Goal: Information Seeking & Learning: Check status

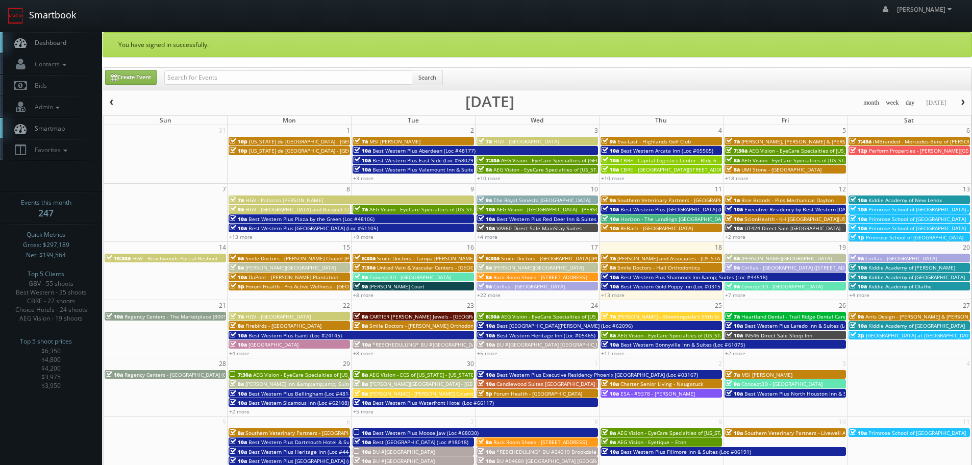
click at [59, 11] on link "Smartbook" at bounding box center [42, 16] width 84 height 32
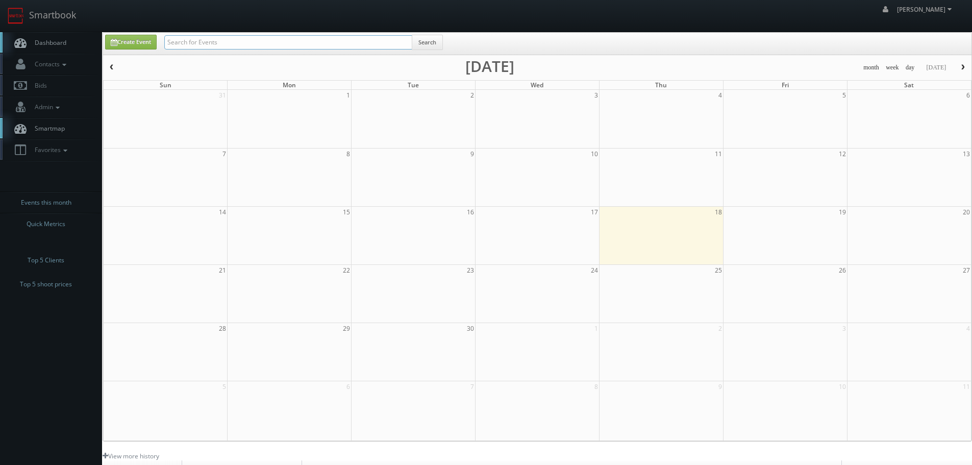
click at [231, 43] on input "text" at bounding box center [288, 42] width 248 height 14
type input "brightspace"
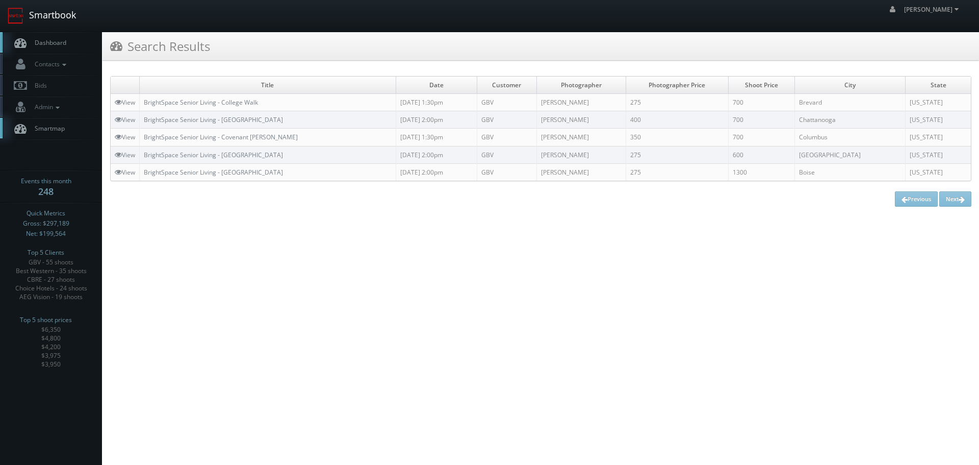
click at [61, 17] on link "Smartbook" at bounding box center [42, 16] width 84 height 32
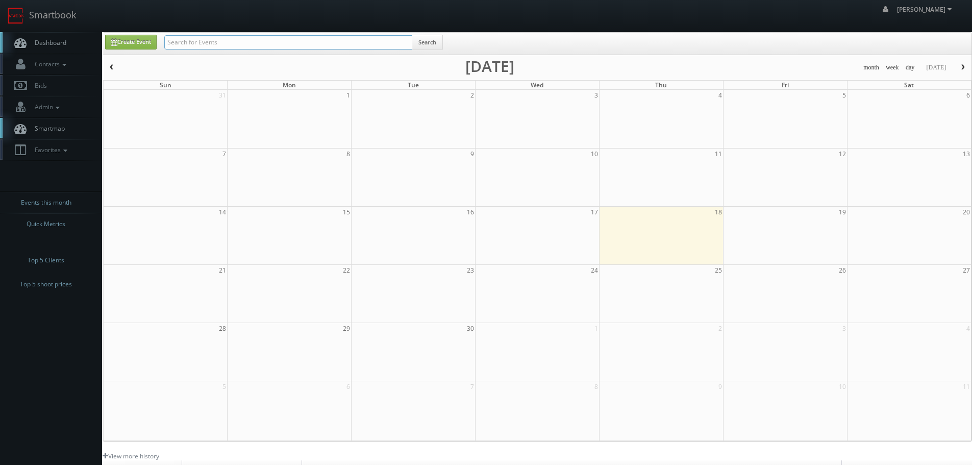
drag, startPoint x: 0, startPoint y: 0, endPoint x: 236, endPoint y: 39, distance: 239.4
click at [236, 39] on input "text" at bounding box center [288, 42] width 248 height 14
paste input "61105)"
type input "61105"
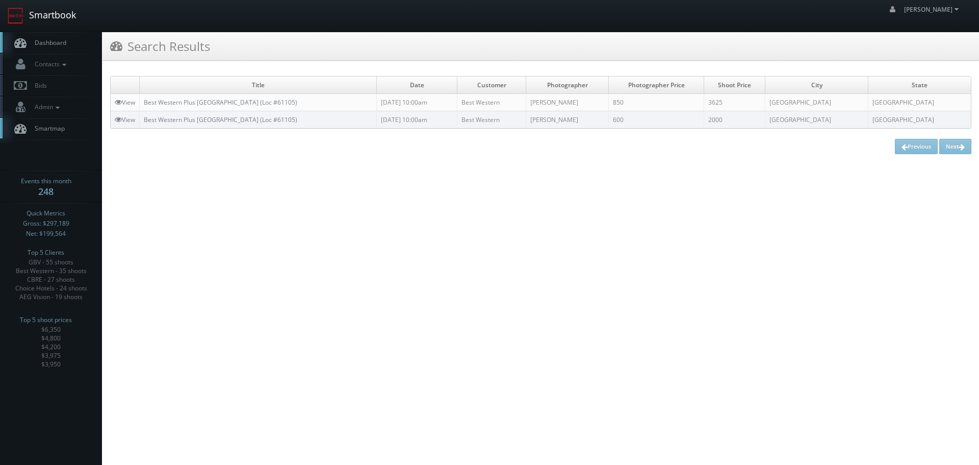
click at [63, 12] on link "Smartbook" at bounding box center [42, 16] width 84 height 32
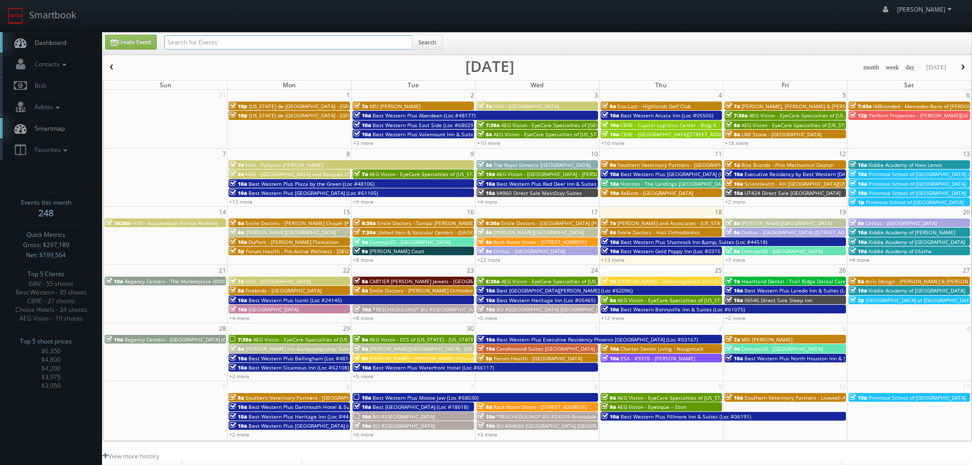
click at [224, 41] on input "text" at bounding box center [288, 42] width 248 height 14
paste input "61105"
type input "61105"
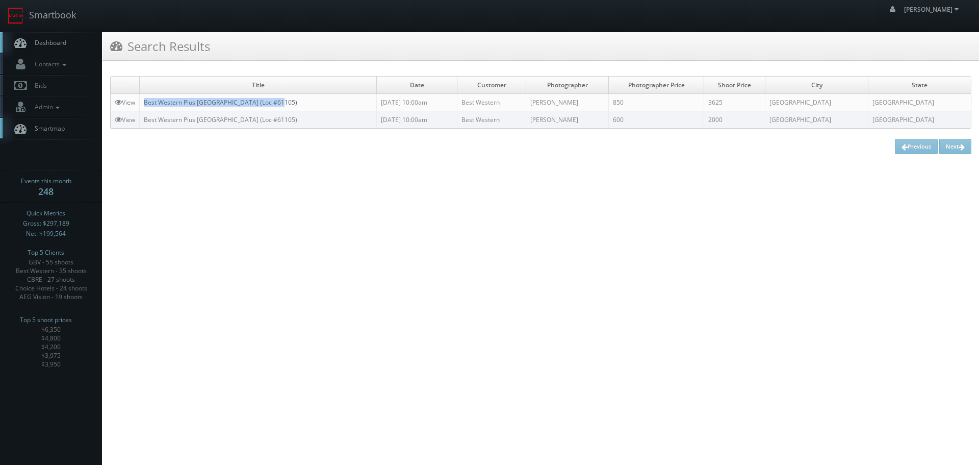
copy link "Best Western Plus West Edmonton (Loc #61105)"
drag, startPoint x: 326, startPoint y: 102, endPoint x: 146, endPoint y: 104, distance: 180.1
click at [146, 104] on td "Best Western Plus West Edmonton (Loc #61105)" at bounding box center [258, 102] width 237 height 17
drag, startPoint x: 75, startPoint y: 16, endPoint x: 86, endPoint y: 18, distance: 10.9
click at [75, 16] on link "Smartbook" at bounding box center [42, 16] width 84 height 32
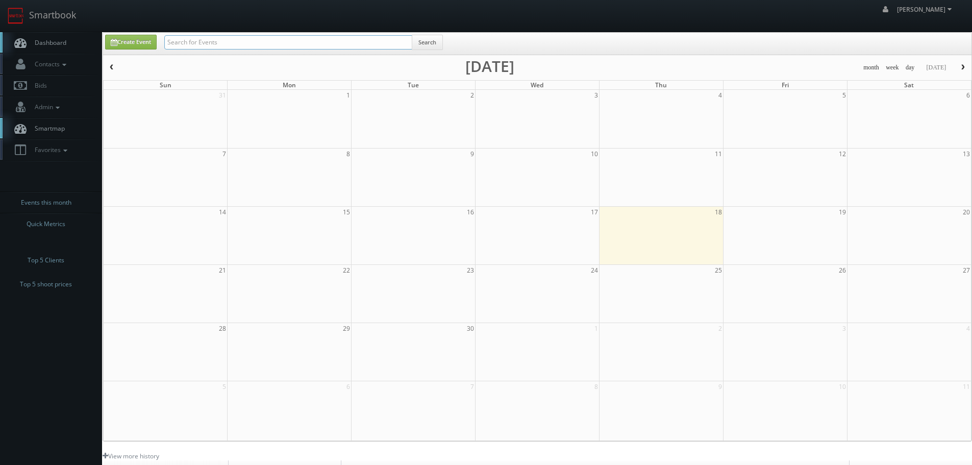
drag, startPoint x: 0, startPoint y: 0, endPoint x: 212, endPoint y: 36, distance: 214.8
click at [212, 36] on input "text" at bounding box center [288, 42] width 248 height 14
paste input "PA672"
type input "PA672"
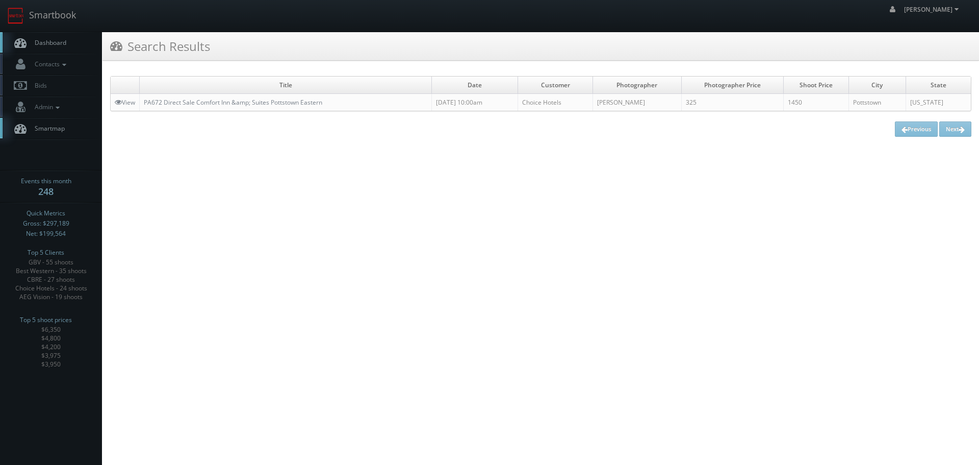
click at [121, 107] on td "View" at bounding box center [125, 102] width 29 height 17
click at [121, 103] on icon at bounding box center [118, 101] width 7 height 7
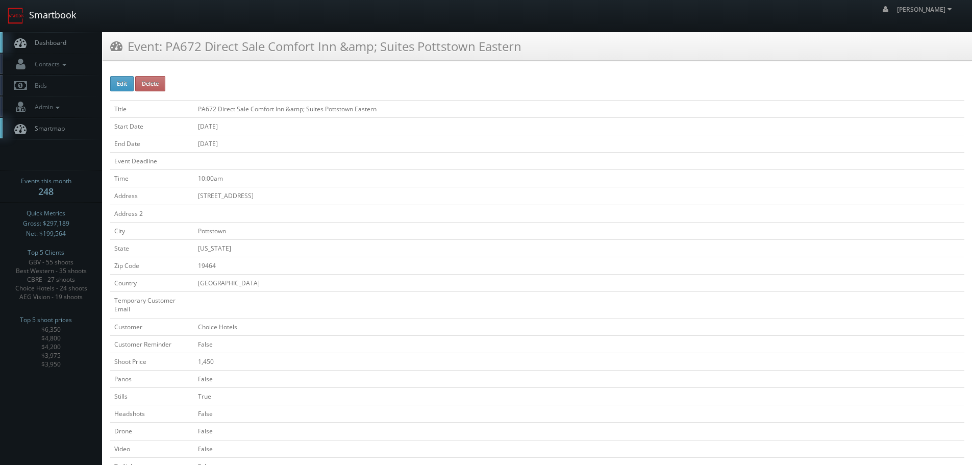
click at [66, 20] on link "Smartbook" at bounding box center [42, 16] width 84 height 32
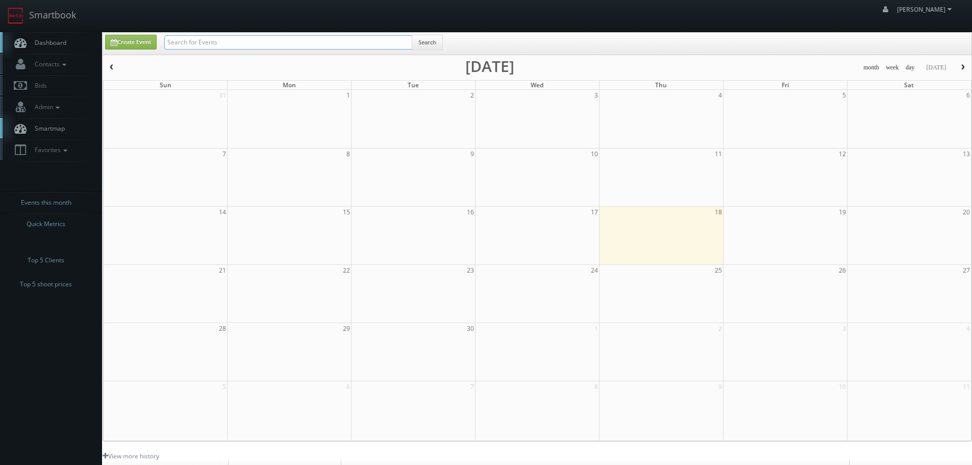
click at [188, 40] on input "text" at bounding box center [288, 42] width 248 height 14
paste input "[US_STATE] de [GEOGRAPHIC_DATA] - [GEOGRAPHIC_DATA]"
type input "[US_STATE] de [GEOGRAPHIC_DATA] - [GEOGRAPHIC_DATA]"
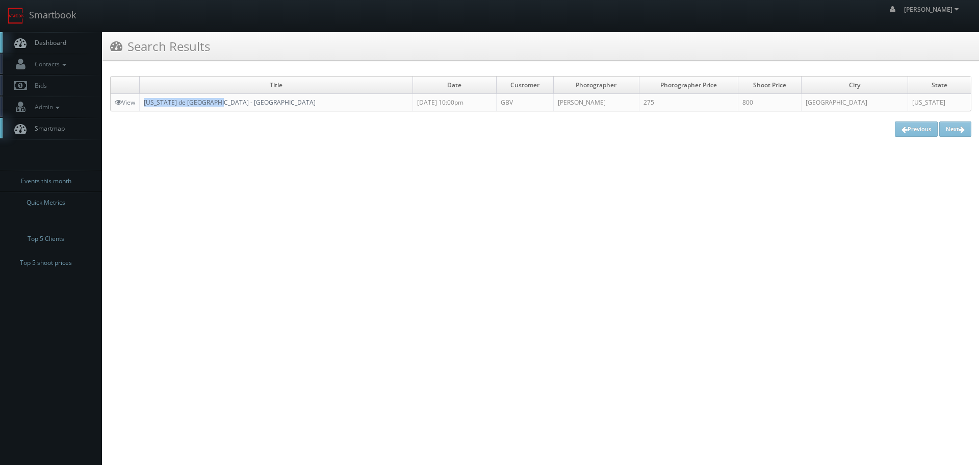
copy link "[US_STATE] de [GEOGRAPHIC_DATA] - [GEOGRAPHIC_DATA]"
drag, startPoint x: 233, startPoint y: 103, endPoint x: 146, endPoint y: 105, distance: 86.7
click at [146, 105] on td "[US_STATE] de [GEOGRAPHIC_DATA] - [GEOGRAPHIC_DATA]" at bounding box center [276, 102] width 273 height 17
click at [68, 19] on link "Smartbook" at bounding box center [42, 16] width 84 height 32
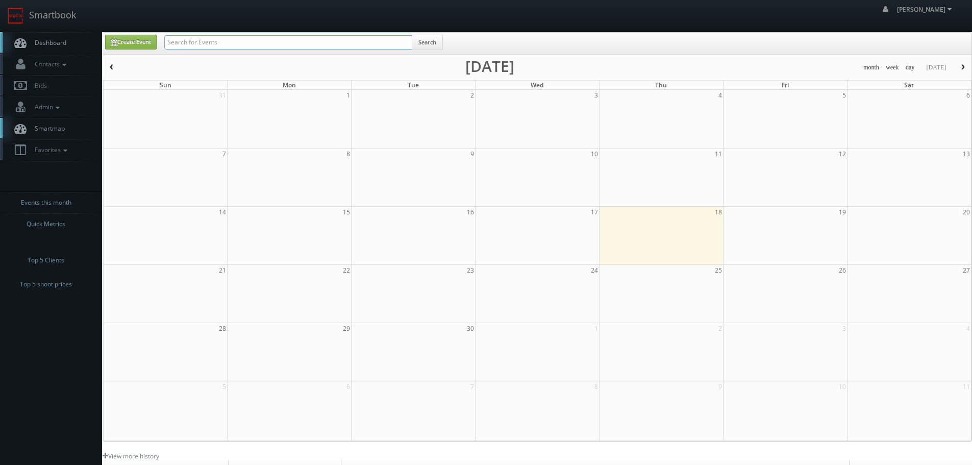
click at [200, 43] on input "text" at bounding box center [288, 42] width 248 height 14
paste input "Annapolis Roads Apartment"
type input "Annapolis Roads Apartment"
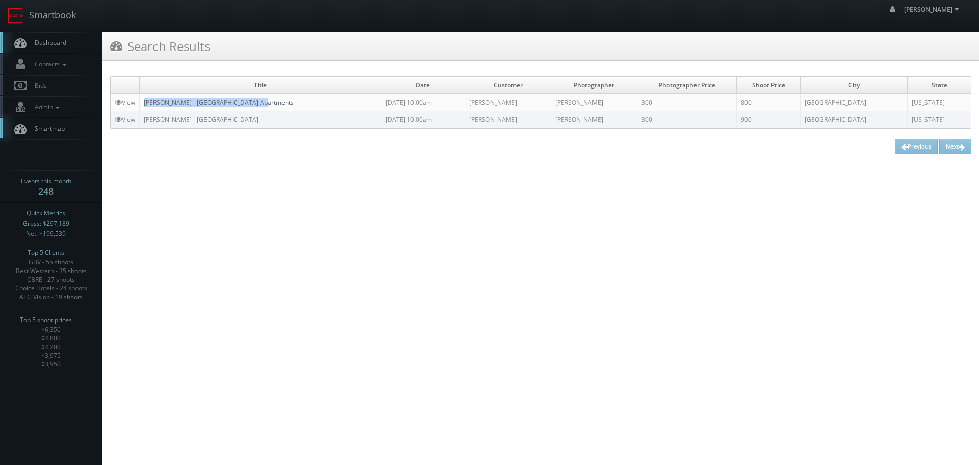
copy link "[PERSON_NAME] - [GEOGRAPHIC_DATA] Apartments"
drag, startPoint x: 278, startPoint y: 101, endPoint x: 145, endPoint y: 102, distance: 132.6
click at [145, 102] on td "Kushner - Annapolis Roads Apartments" at bounding box center [261, 102] width 242 height 17
drag, startPoint x: 56, startPoint y: 12, endPoint x: 97, endPoint y: 18, distance: 41.8
click at [56, 12] on link "Smartbook" at bounding box center [42, 16] width 84 height 32
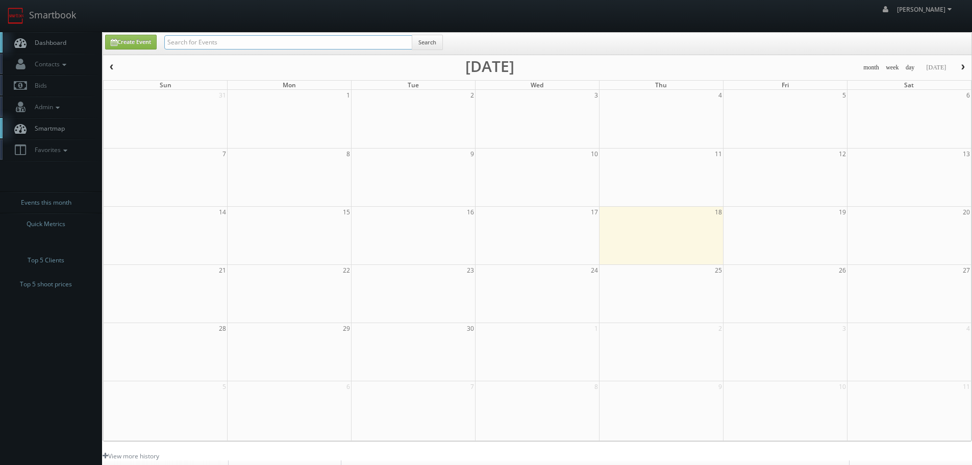
drag, startPoint x: 0, startPoint y: 0, endPoint x: 209, endPoint y: 42, distance: 212.8
click at [209, 42] on input "text" at bounding box center [288, 42] width 248 height 14
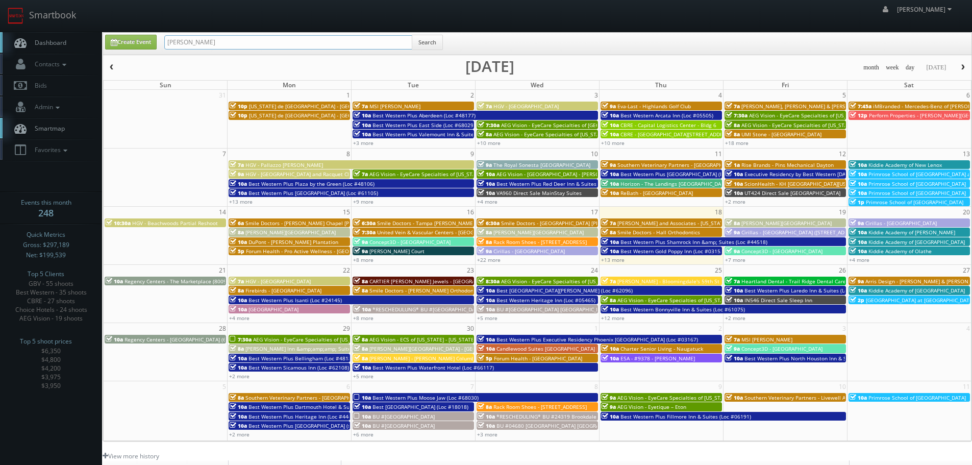
type input "[PERSON_NAME]"
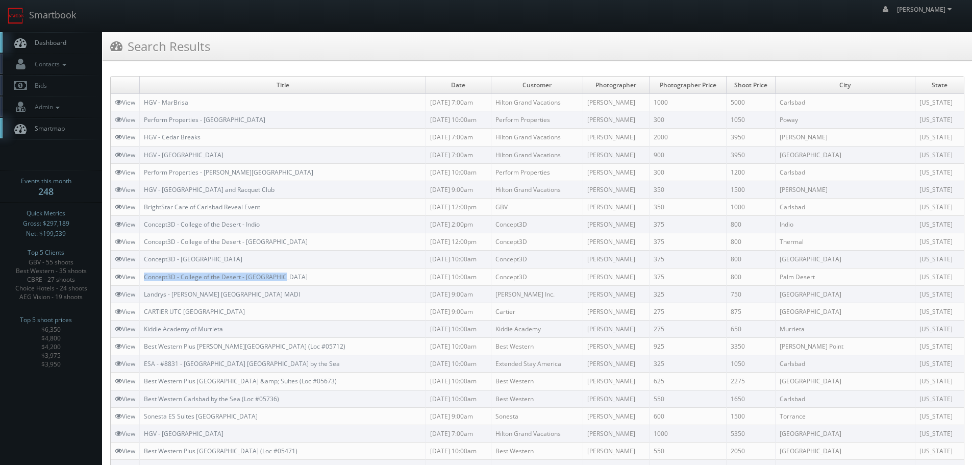
copy link "Concept3D - College of the Desert - Palm Desert"
drag, startPoint x: 262, startPoint y: 277, endPoint x: 143, endPoint y: 277, distance: 118.8
click at [143, 277] on td "Concept3D - College of the Desert - Palm Desert" at bounding box center [283, 276] width 286 height 17
copy link "Concept3D - College of the Desert - Palm Springs"
drag, startPoint x: 314, startPoint y: 260, endPoint x: 146, endPoint y: 264, distance: 168.4
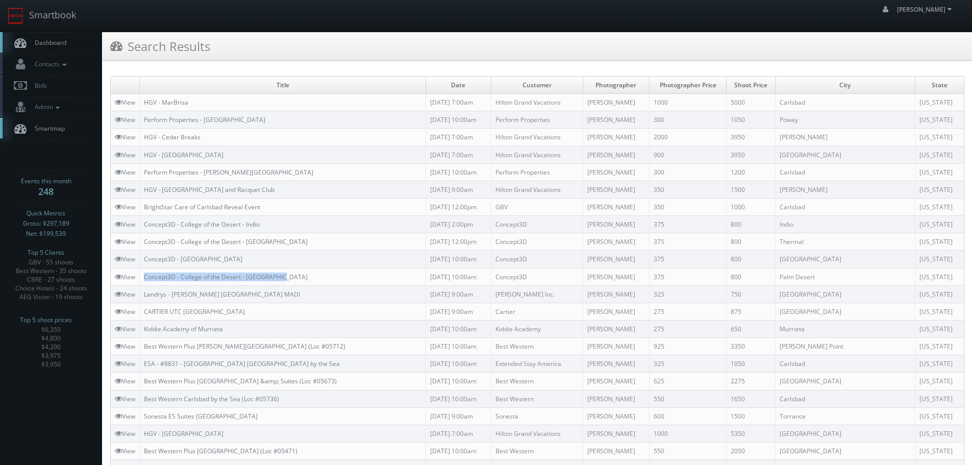
click at [146, 264] on td "Concept3D - College of the Desert - Palm Springs" at bounding box center [283, 258] width 286 height 17
copy tr "Concept3D - College of the Desert - Mecca"
drag, startPoint x: 277, startPoint y: 235, endPoint x: 139, endPoint y: 238, distance: 137.8
click at [139, 238] on tr "View Concept3D - College of the Desert - Mecca 08/28/2025 12:00pm Concept3D Kei…" at bounding box center [537, 241] width 853 height 17
copy tr "Concept3D - College of the Desert - Indio"
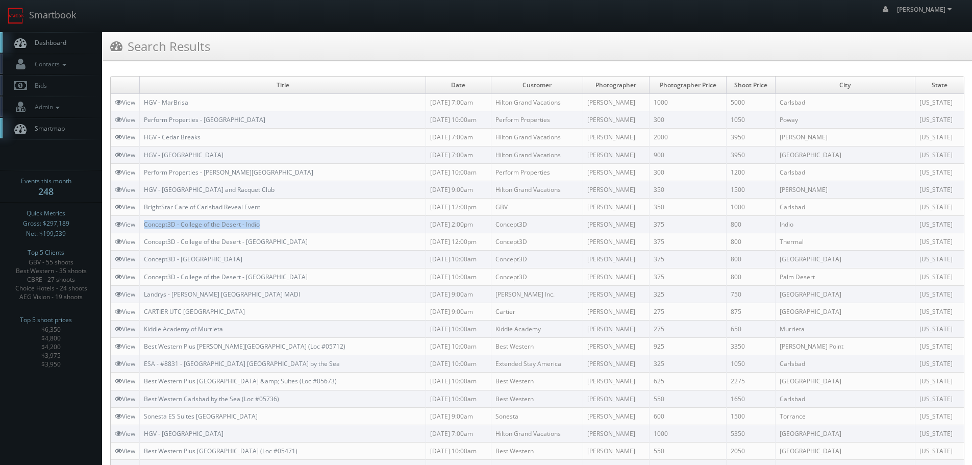
drag, startPoint x: 285, startPoint y: 217, endPoint x: 140, endPoint y: 222, distance: 144.4
click at [140, 222] on tr "View Concept3D - College of the Desert - Indio 08/28/2025 2:00pm Concept3D Keit…" at bounding box center [537, 224] width 853 height 17
copy tr "BrightStar Care of Carlsbad Reveal Event"
drag, startPoint x: 275, startPoint y: 207, endPoint x: 139, endPoint y: 207, distance: 136.2
click at [139, 207] on tr "View BrightStar Care of Carlsbad Reveal Event 08/29/2025 12:00pm GBV Keith Zach…" at bounding box center [537, 206] width 853 height 17
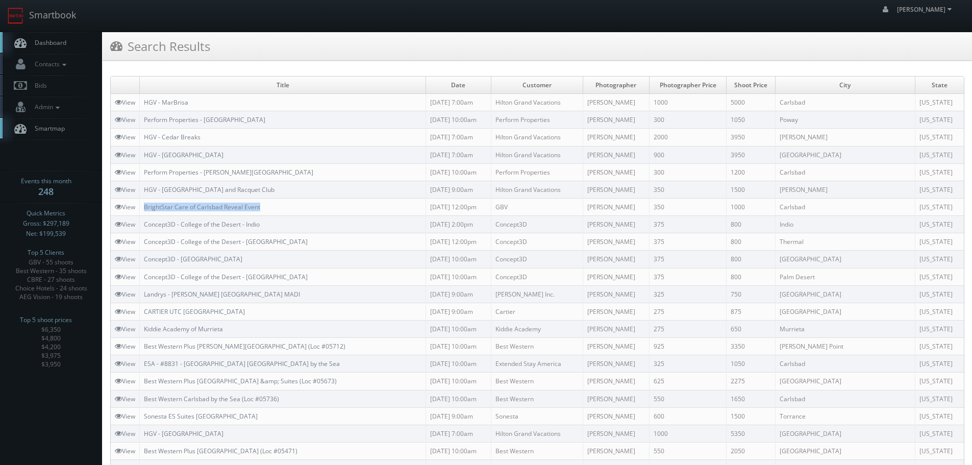
copy link "HGV - Riviera Oaks Resort and Racquet Club"
drag, startPoint x: 288, startPoint y: 184, endPoint x: 144, endPoint y: 189, distance: 143.9
click at [144, 189] on td "HGV - [GEOGRAPHIC_DATA] and Racquet Club" at bounding box center [283, 189] width 286 height 17
copy link "HGV - [GEOGRAPHIC_DATA] and Racquet Club"
click at [70, 15] on link "Smartbook" at bounding box center [42, 16] width 84 height 32
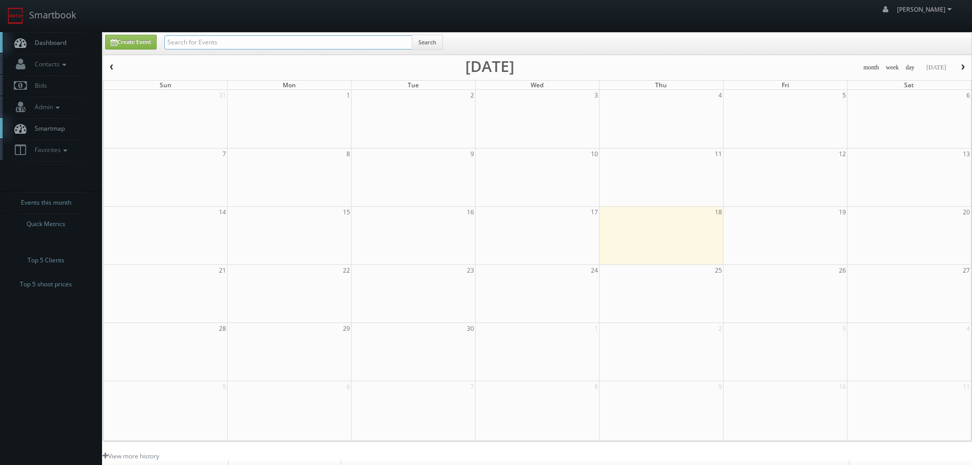
click at [240, 42] on input "text" at bounding box center [288, 42] width 248 height 14
type input "48106"
click at [435, 37] on button "Search" at bounding box center [427, 42] width 31 height 15
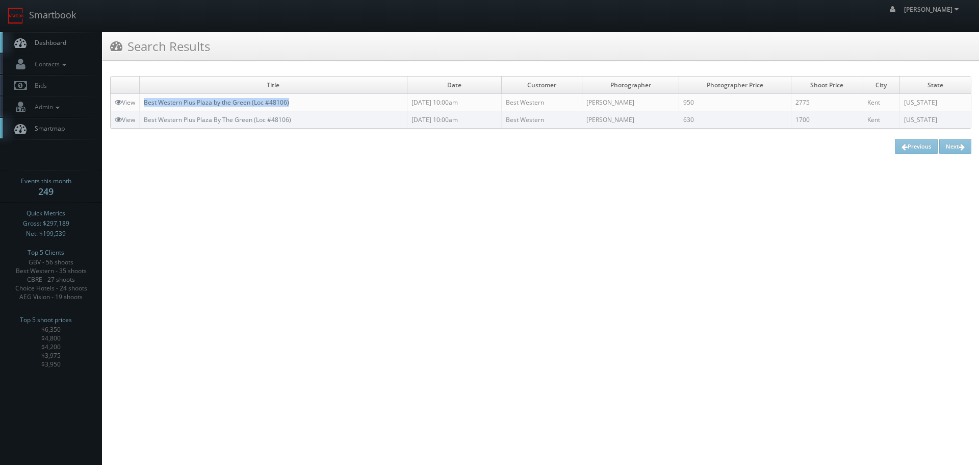
copy link "Best Western Plus Plaza by the Green (Loc #48106)"
drag, startPoint x: 294, startPoint y: 100, endPoint x: 146, endPoint y: 103, distance: 148.5
click at [146, 103] on td "Best Western Plus Plaza by the Green (Loc #48106)" at bounding box center [274, 102] width 268 height 17
click at [69, 12] on link "Smartbook" at bounding box center [42, 16] width 84 height 32
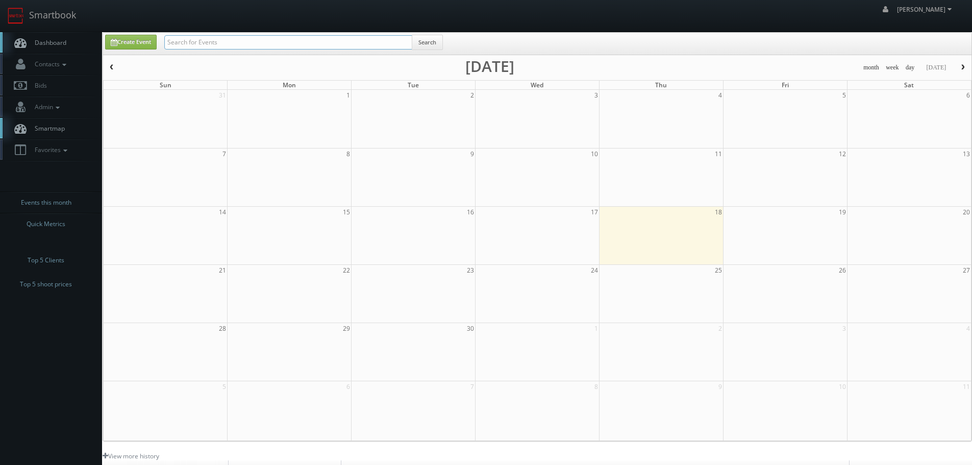
click at [226, 43] on input "text" at bounding box center [288, 42] width 248 height 14
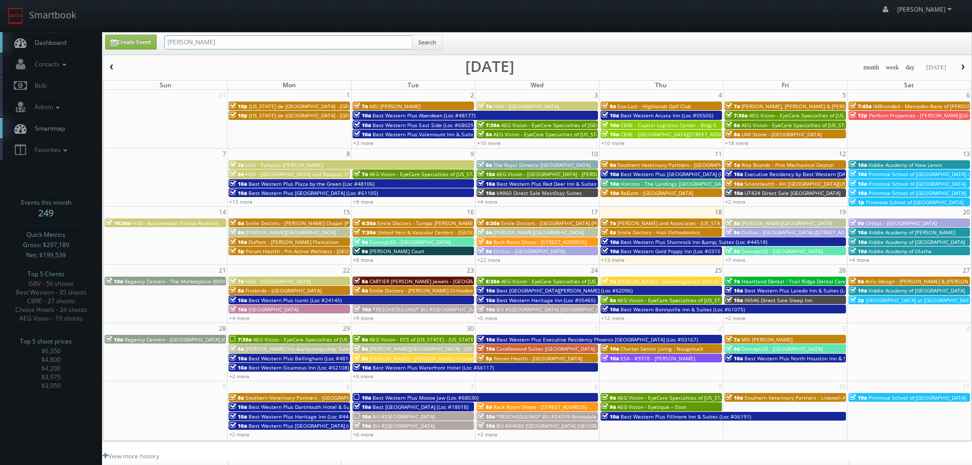
type input "sam hamilton"
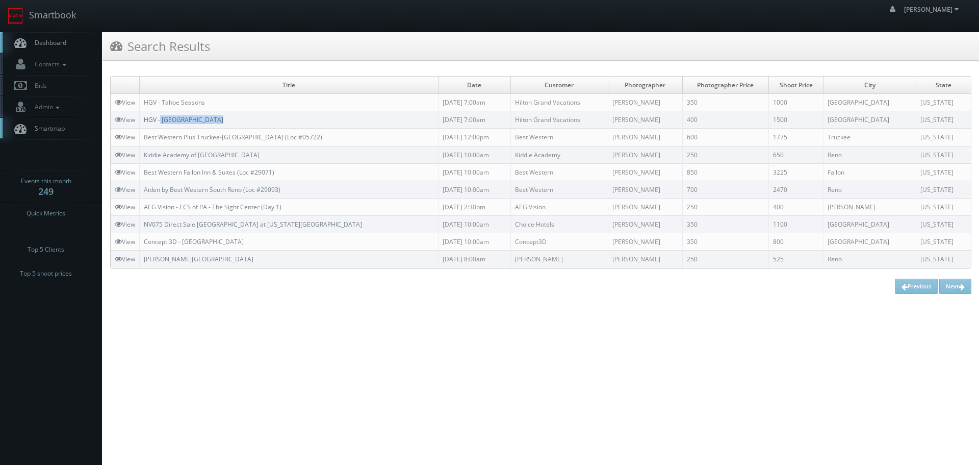
copy link "Lake Tahoe Resort"
drag, startPoint x: 227, startPoint y: 117, endPoint x: 162, endPoint y: 119, distance: 64.8
click at [162, 119] on td "HGV - Lake Tahoe Resort" at bounding box center [289, 119] width 299 height 17
copy link "Tahoe Seasons"
drag, startPoint x: 205, startPoint y: 99, endPoint x: 163, endPoint y: 100, distance: 41.8
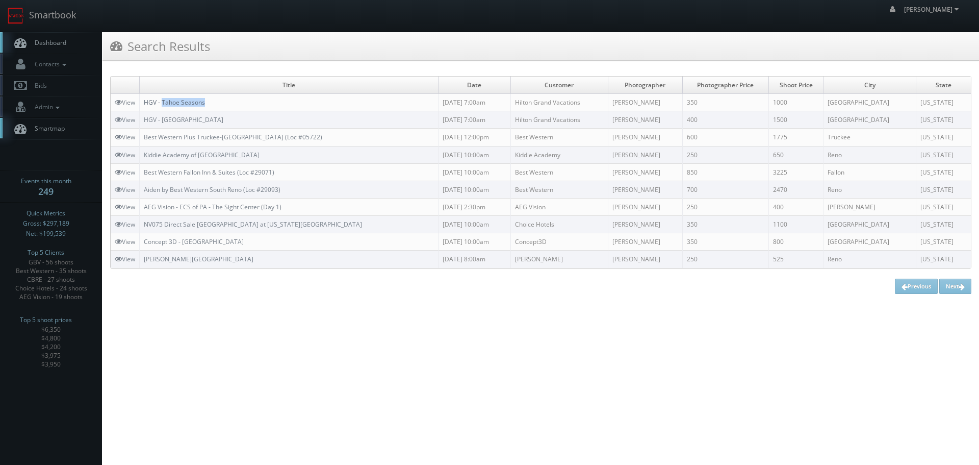
click at [163, 100] on td "HGV - Tahoe Seasons" at bounding box center [289, 102] width 299 height 17
copy link "GV - Lake Tahoe Resort"
drag, startPoint x: 233, startPoint y: 118, endPoint x: 148, endPoint y: 119, distance: 84.2
click at [148, 119] on td "HGV - [GEOGRAPHIC_DATA]" at bounding box center [289, 119] width 299 height 17
drag, startPoint x: 245, startPoint y: 109, endPoint x: 270, endPoint y: 115, distance: 25.9
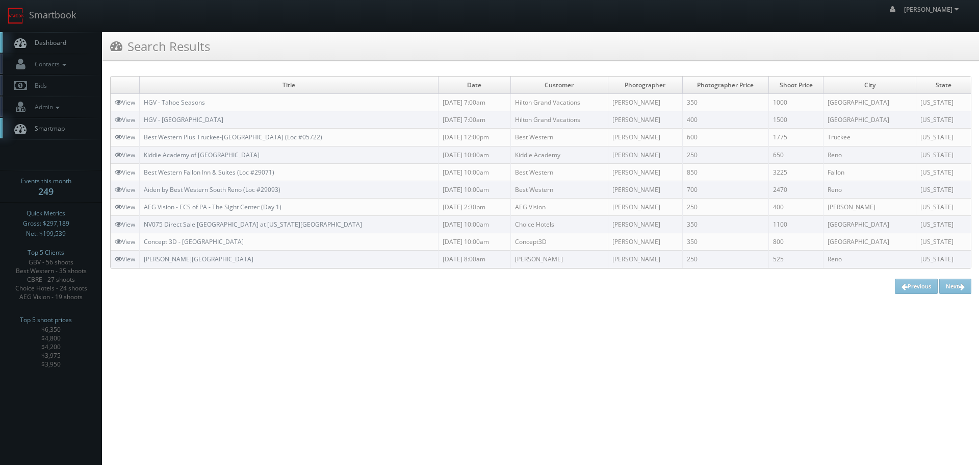
click at [245, 109] on td "HGV - Tahoe Seasons" at bounding box center [289, 102] width 299 height 17
copy link "HGV - [GEOGRAPHIC_DATA]"
drag, startPoint x: 265, startPoint y: 120, endPoint x: 145, endPoint y: 122, distance: 119.9
click at [145, 122] on td "HGV - [GEOGRAPHIC_DATA]" at bounding box center [289, 119] width 299 height 17
copy link "HGV - Tahoe Seasons"
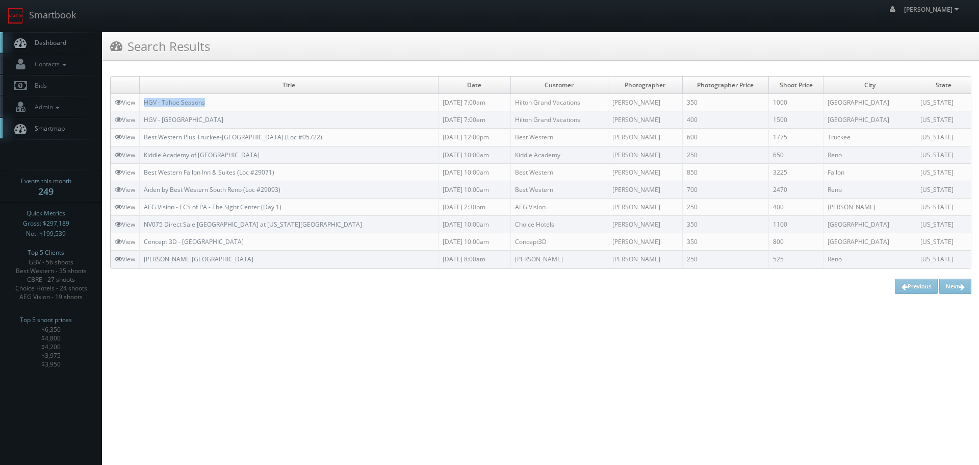
drag, startPoint x: 233, startPoint y: 95, endPoint x: 143, endPoint y: 104, distance: 90.2
click at [143, 104] on td "HGV - Tahoe Seasons" at bounding box center [289, 102] width 299 height 17
click at [62, 23] on link "Smartbook" at bounding box center [42, 16] width 84 height 32
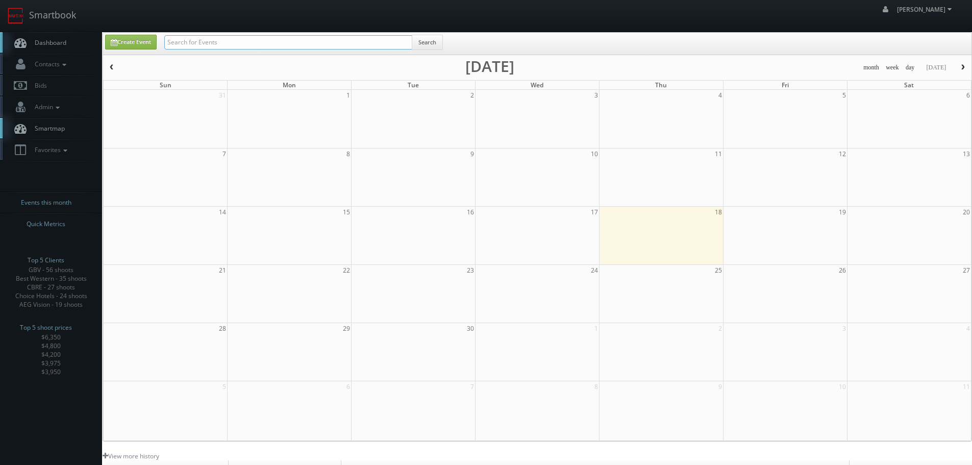
drag, startPoint x: 0, startPoint y: 0, endPoint x: 261, endPoint y: 39, distance: 263.6
click at [261, 39] on input "text" at bounding box center [288, 42] width 248 height 14
paste input "VA960 D"
type input "VA960"
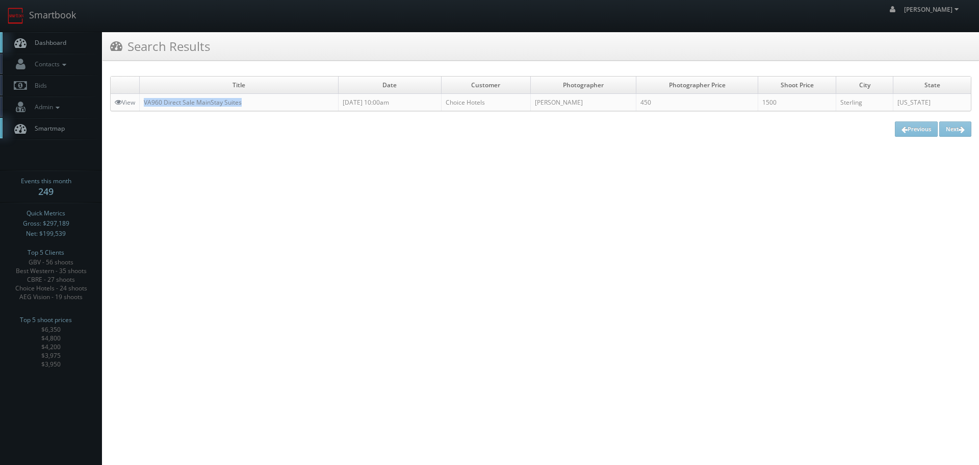
copy tr "VA960 Direct Sale MainStay Suites"
drag, startPoint x: 216, startPoint y: 102, endPoint x: 136, endPoint y: 104, distance: 80.1
click at [139, 104] on tr "View VA960 Direct Sale MainStay Suites 09/10/2025 10:00am Choice Hotels Feldy S…" at bounding box center [541, 102] width 860 height 17
click at [473, 173] on html "Smartbook Toggle Side Navigation Toggle Top Navigation robert robert Profile Lo…" at bounding box center [489, 232] width 979 height 465
drag, startPoint x: 71, startPoint y: 16, endPoint x: 91, endPoint y: 21, distance: 20.5
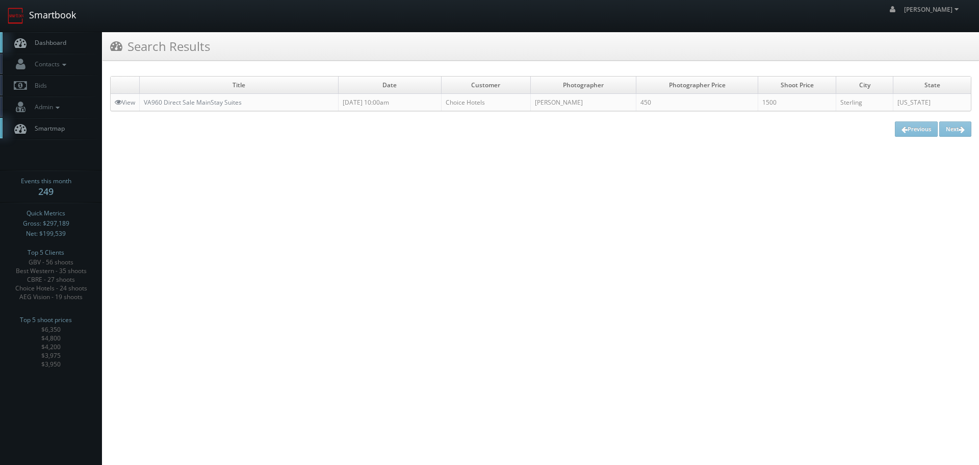
click at [71, 16] on link "Smartbook" at bounding box center [42, 16] width 84 height 32
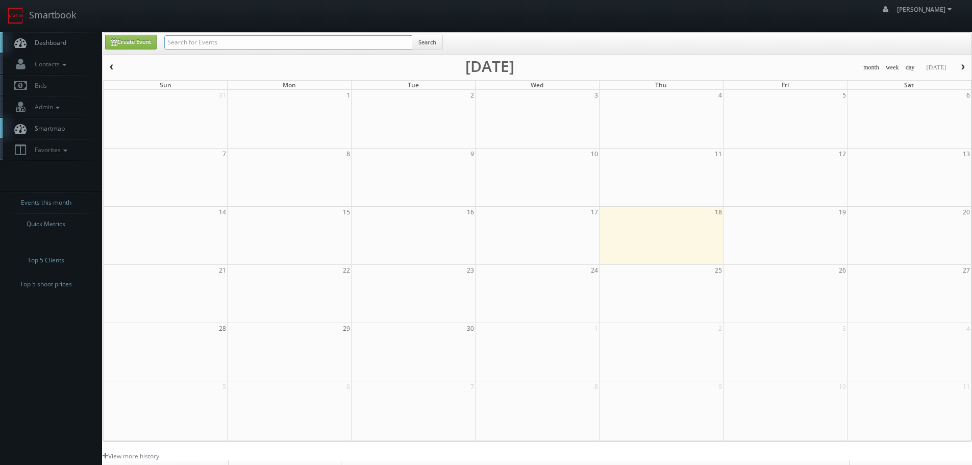
click at [190, 40] on input "text" at bounding box center [288, 42] width 248 height 14
type input "[PERSON_NAME]"
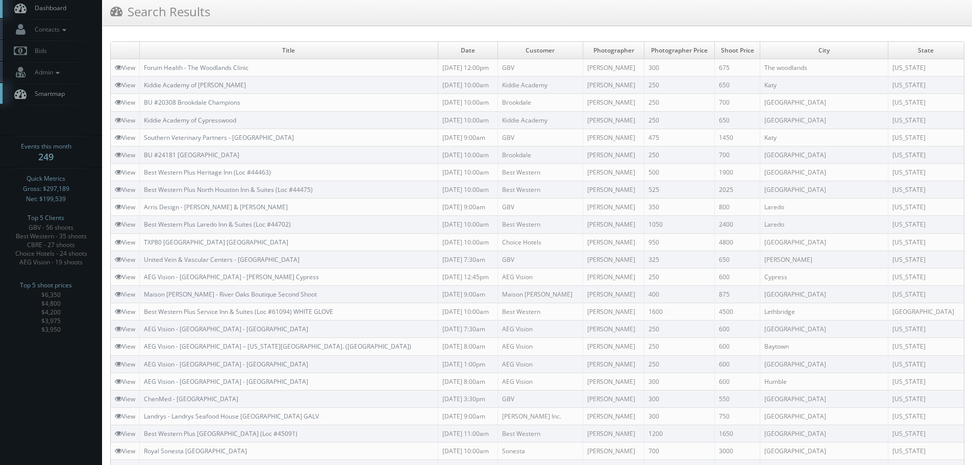
scroll to position [51, 0]
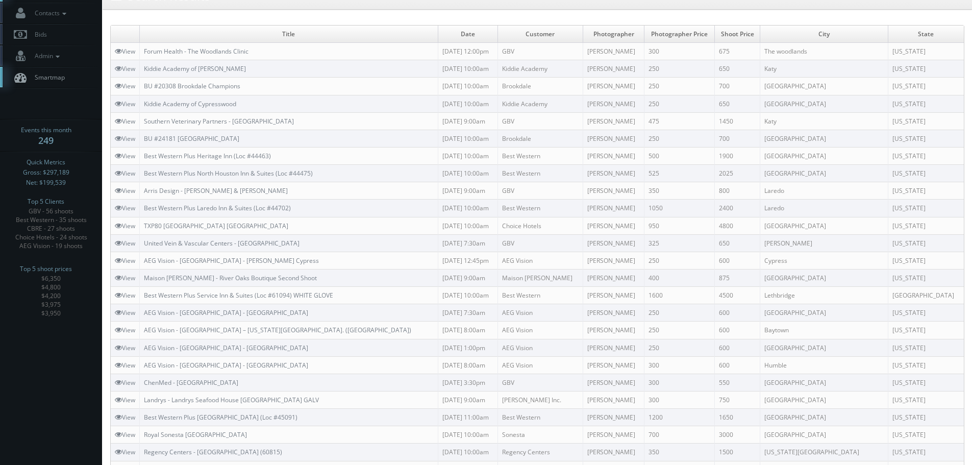
drag, startPoint x: 369, startPoint y: 272, endPoint x: 157, endPoint y: 267, distance: 212.3
click at [146, 274] on td "Maison Francis Kurkdjian - River Oaks Boutique Second Shoot" at bounding box center [289, 277] width 298 height 17
copy link "Maison Francis Kurkdjian - River Oaks Boutique Second Shoot"
copy link "- Barker Cypress"
drag, startPoint x: 321, startPoint y: 257, endPoint x: 242, endPoint y: 258, distance: 79.6
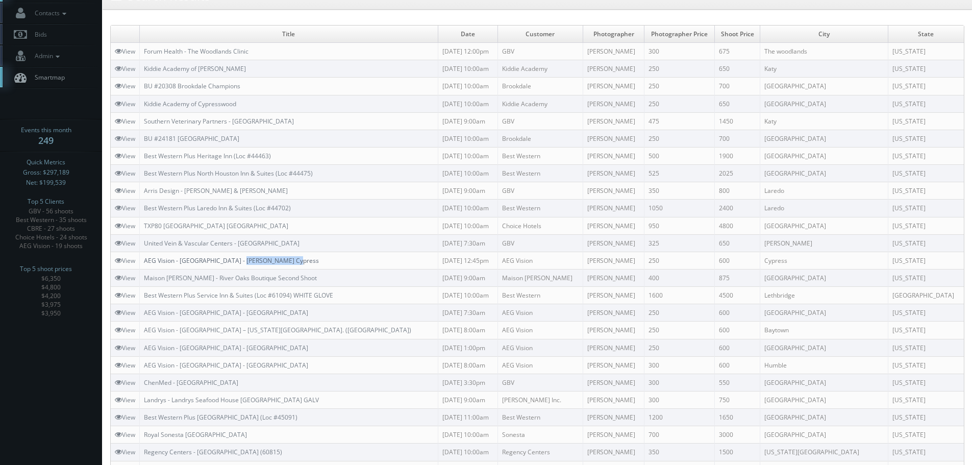
click at [242, 258] on td "AEG Vision - Memorial Eye Center - Barker Cypress" at bounding box center [289, 259] width 298 height 17
click at [242, 258] on link "AEG Vision - [GEOGRAPHIC_DATA] - [PERSON_NAME] Cypress" at bounding box center [231, 260] width 175 height 9
click at [334, 259] on td "AEG Vision - [GEOGRAPHIC_DATA] - [PERSON_NAME] Cypress" at bounding box center [289, 259] width 298 height 17
copy link "AEG Vision - [GEOGRAPHIC_DATA] - [PERSON_NAME] Cypress"
drag, startPoint x: 247, startPoint y: 258, endPoint x: 147, endPoint y: 258, distance: 100.0
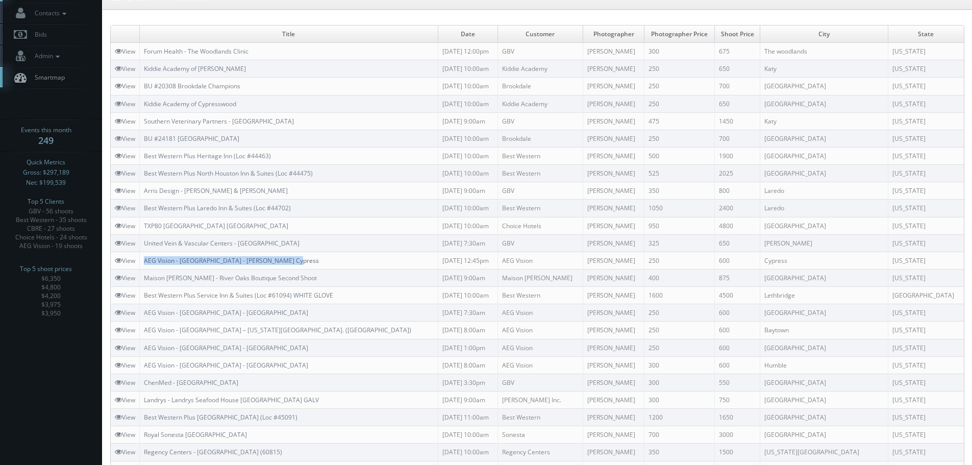
click at [147, 258] on td "AEG Vision - [GEOGRAPHIC_DATA] - [PERSON_NAME] Cypress" at bounding box center [289, 259] width 298 height 17
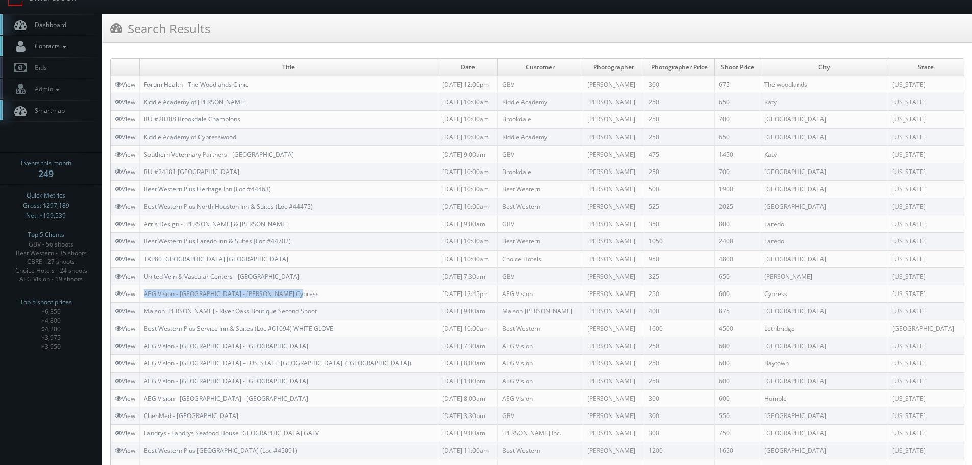
scroll to position [0, 0]
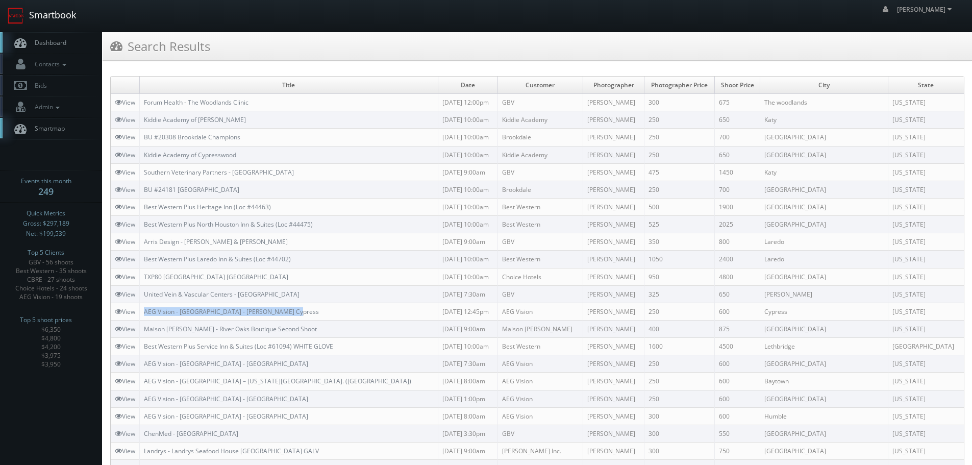
click at [62, 20] on link "Smartbook" at bounding box center [42, 16] width 84 height 32
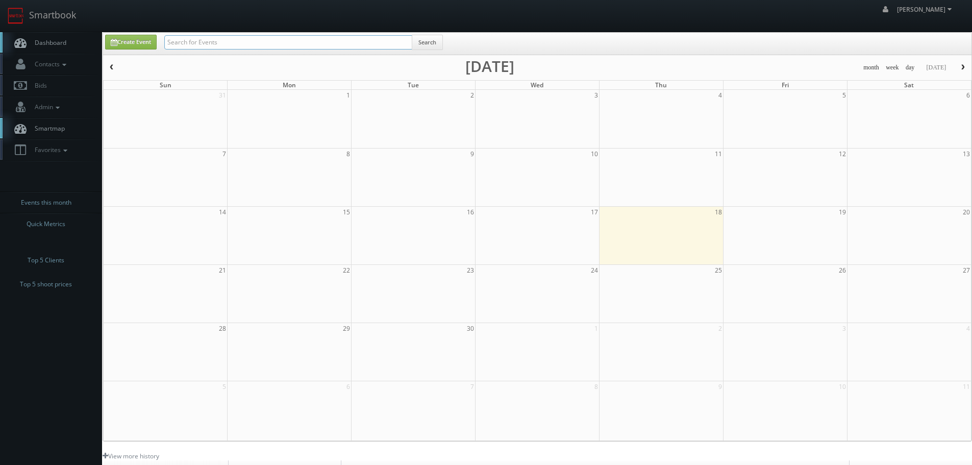
click at [266, 40] on input "text" at bounding box center [288, 42] width 248 height 14
paste input "[PERSON_NAME]"
type input "[PERSON_NAME]"
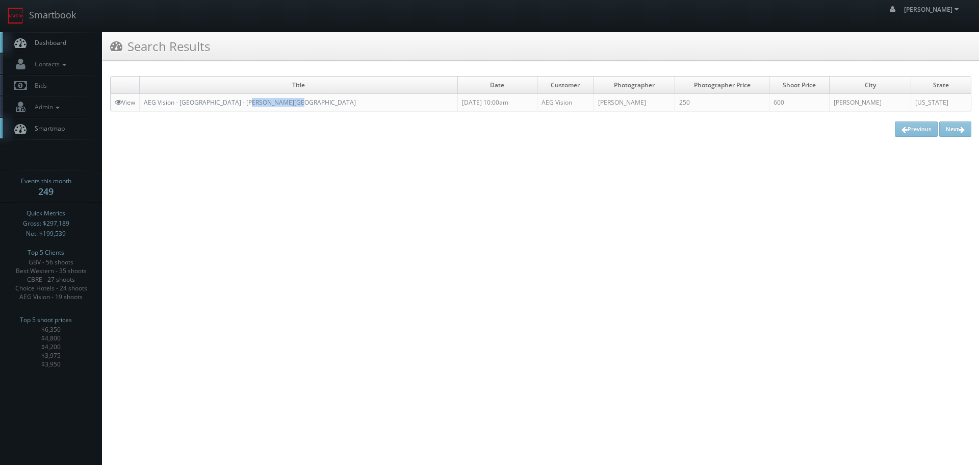
copy link "Ladue Crossing"
drag, startPoint x: 326, startPoint y: 97, endPoint x: 245, endPoint y: 107, distance: 82.2
click at [245, 107] on td "AEG Vision - [GEOGRAPHIC_DATA] - [PERSON_NAME][GEOGRAPHIC_DATA]" at bounding box center [299, 102] width 318 height 17
click at [307, 110] on td "AEG Vision - [GEOGRAPHIC_DATA] - [PERSON_NAME][GEOGRAPHIC_DATA]" at bounding box center [299, 102] width 318 height 17
copy link "AEG Vision - [GEOGRAPHIC_DATA] - [PERSON_NAME][GEOGRAPHIC_DATA]"
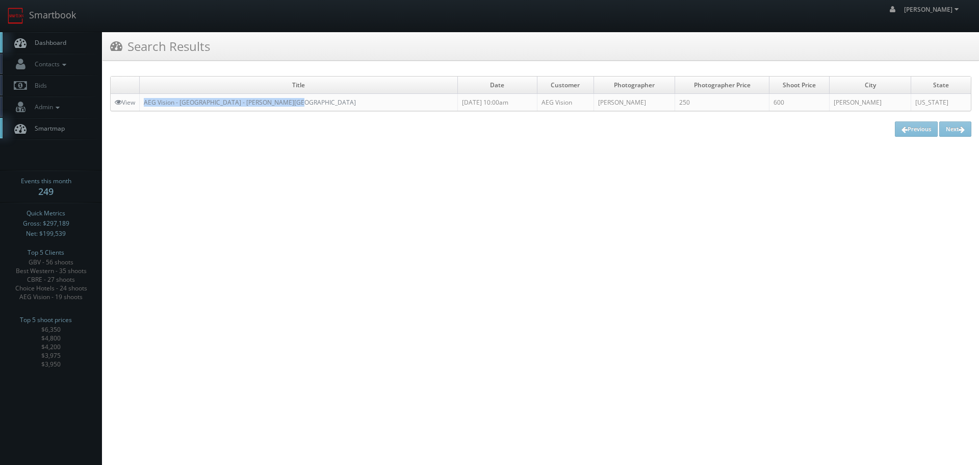
drag, startPoint x: 291, startPoint y: 102, endPoint x: 145, endPoint y: 103, distance: 146.4
click at [145, 103] on td "AEG Vision - [GEOGRAPHIC_DATA] - [PERSON_NAME][GEOGRAPHIC_DATA]" at bounding box center [299, 102] width 318 height 17
click at [68, 16] on link "Smartbook" at bounding box center [42, 16] width 84 height 32
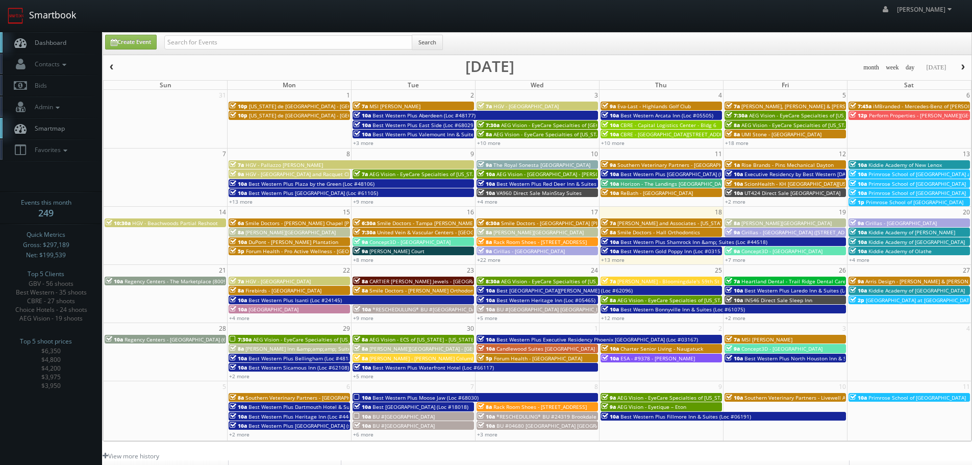
click at [56, 30] on link "Smartbook" at bounding box center [42, 16] width 84 height 32
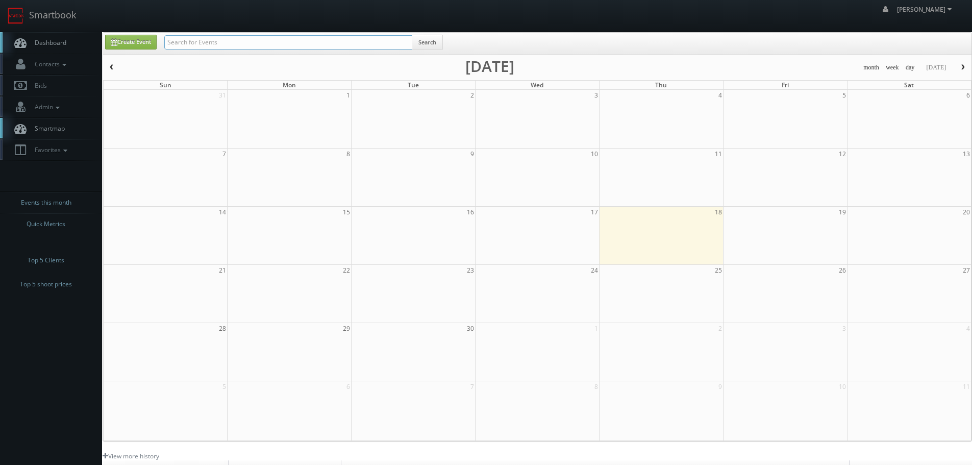
click at [292, 46] on input "text" at bounding box center [288, 42] width 248 height 14
type input "[PERSON_NAME]"
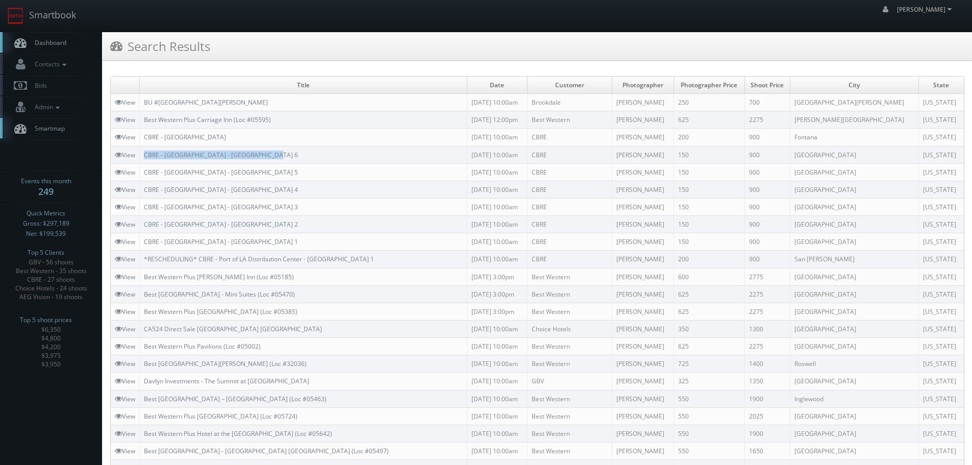
copy link "CBRE - Santa Fe Corporate Center - Bldg 6"
drag, startPoint x: 285, startPoint y: 154, endPoint x: 145, endPoint y: 154, distance: 140.3
click at [145, 154] on td "CBRE - Santa Fe Corporate Center - Bldg 6" at bounding box center [303, 154] width 327 height 17
copy link "CBRE - Almond Commerce Center"
drag, startPoint x: 220, startPoint y: 134, endPoint x: 143, endPoint y: 138, distance: 77.6
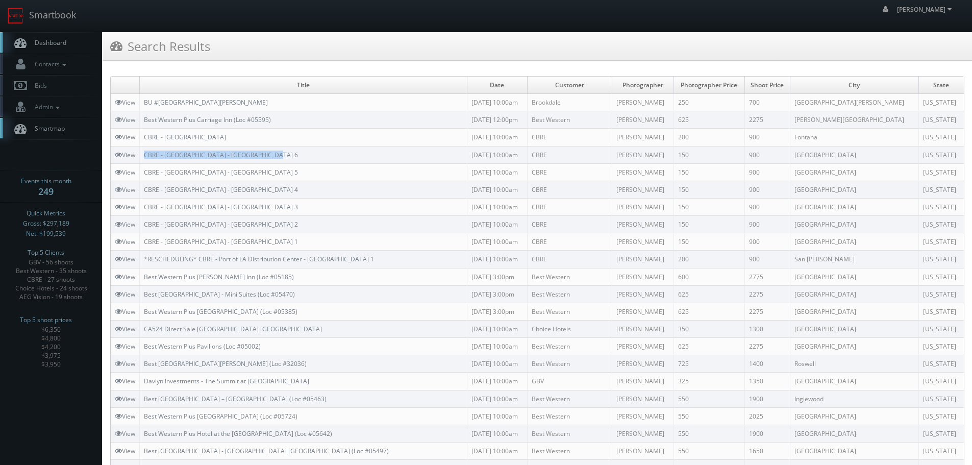
click at [143, 138] on td "CBRE - Almond Commerce Center" at bounding box center [303, 137] width 327 height 17
copy link "CBRE - [GEOGRAPHIC_DATA]"
click at [53, 11] on link "Smartbook" at bounding box center [42, 16] width 84 height 32
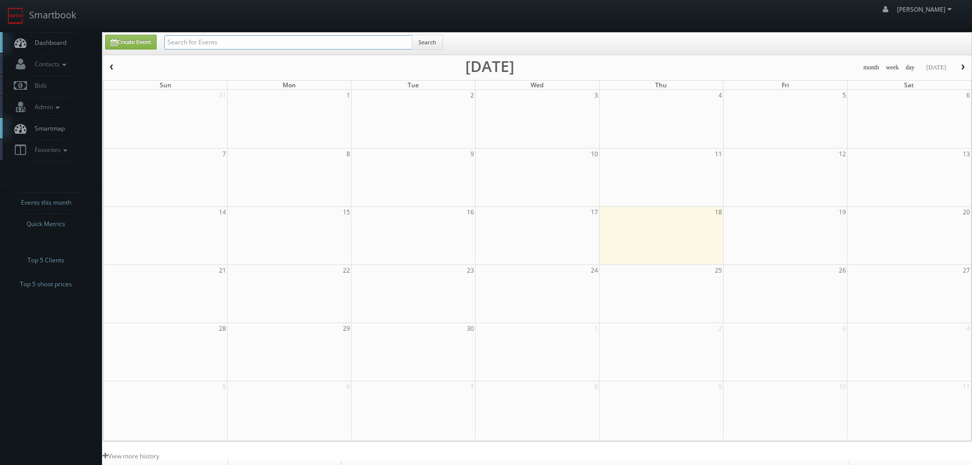
click at [196, 42] on input "text" at bounding box center [288, 42] width 248 height 14
type input "postak"
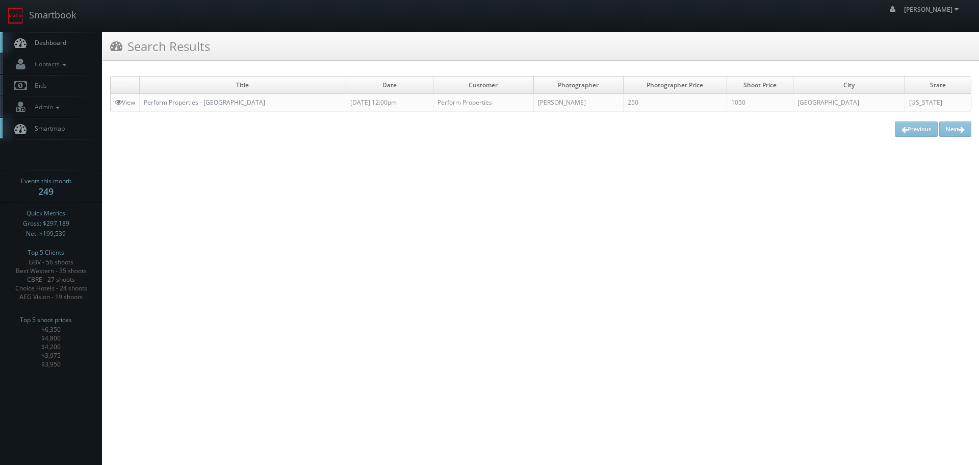
copy link "Perform Properties - [GEOGRAPHIC_DATA]"
drag, startPoint x: 287, startPoint y: 102, endPoint x: 142, endPoint y: 107, distance: 145.0
click at [142, 107] on td "Perform Properties - [GEOGRAPHIC_DATA]" at bounding box center [243, 102] width 207 height 17
click at [75, 9] on link "Smartbook" at bounding box center [42, 16] width 84 height 32
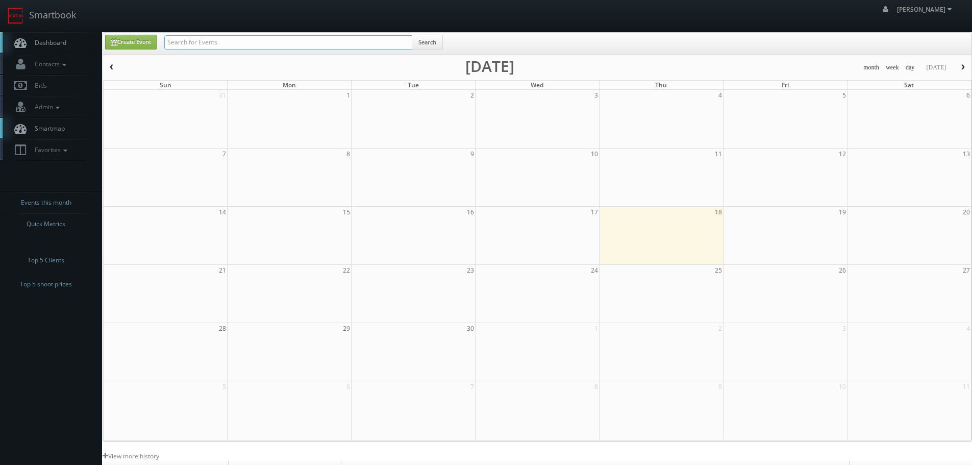
click at [269, 42] on input "text" at bounding box center [288, 42] width 248 height 14
type input "artem"
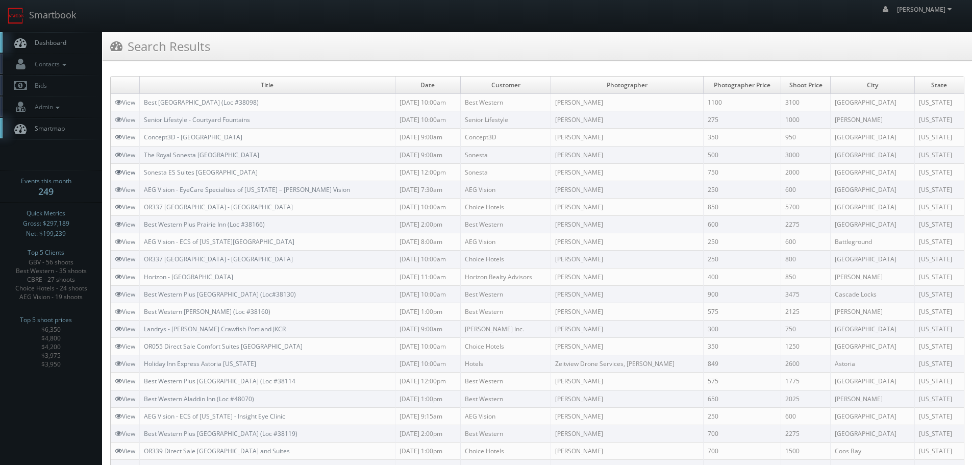
click at [125, 171] on link "View" at bounding box center [125, 172] width 20 height 9
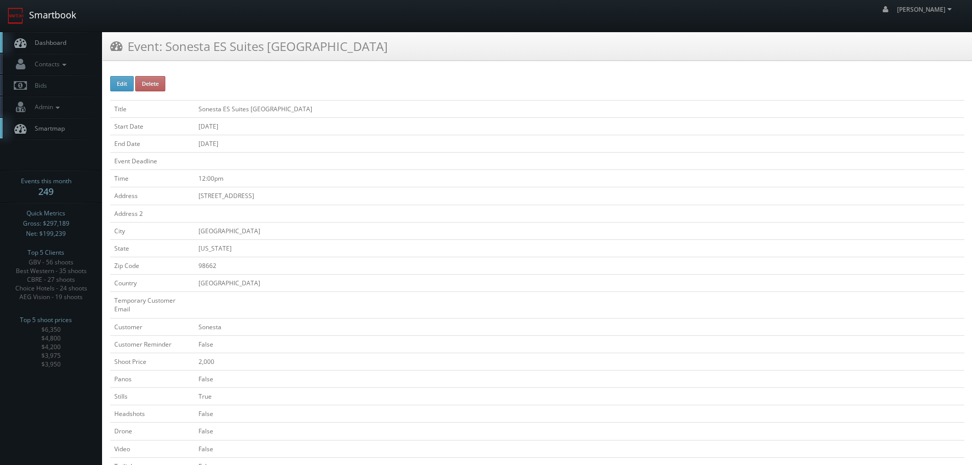
click at [55, 20] on link "Smartbook" at bounding box center [42, 16] width 84 height 32
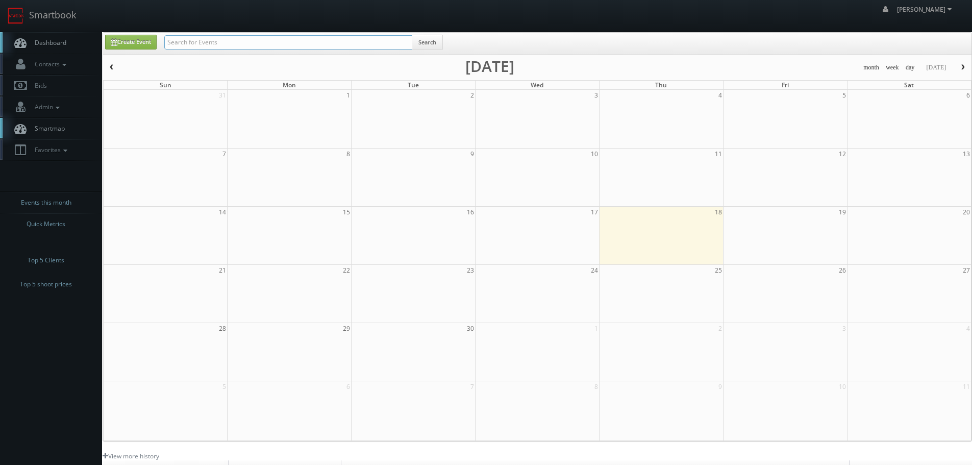
drag, startPoint x: 185, startPoint y: 36, endPoint x: 196, endPoint y: 38, distance: 10.9
click at [188, 36] on input "text" at bounding box center [288, 42] width 248 height 14
type input "artem"
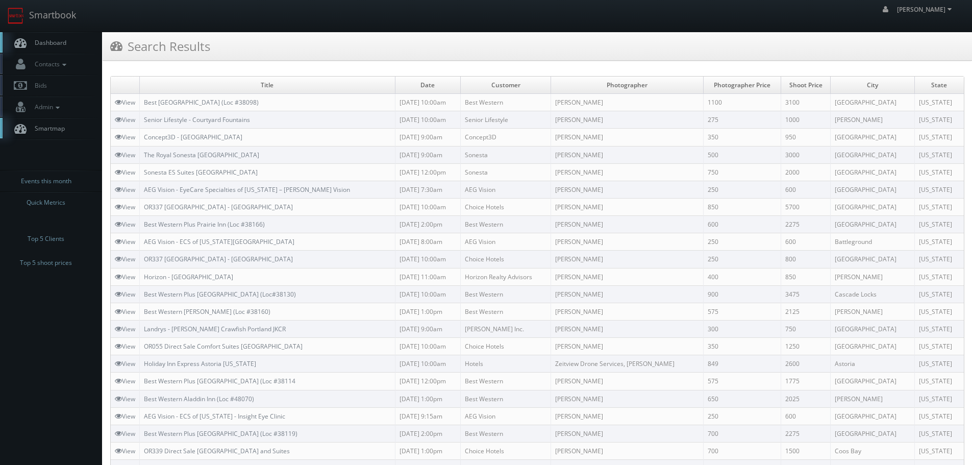
copy link "Sonesta ES Suites [GEOGRAPHIC_DATA]"
drag, startPoint x: 301, startPoint y: 171, endPoint x: 144, endPoint y: 175, distance: 156.6
click at [144, 175] on td "Sonesta ES Suites [GEOGRAPHIC_DATA]" at bounding box center [268, 171] width 256 height 17
copy link "The Royal Sonesta [GEOGRAPHIC_DATA]"
drag, startPoint x: 284, startPoint y: 153, endPoint x: 143, endPoint y: 150, distance: 140.8
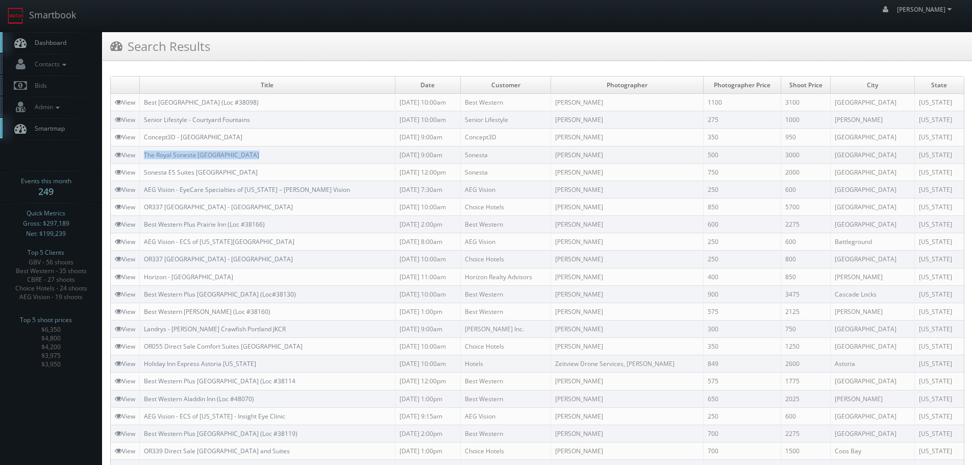
click at [143, 150] on td "The Royal Sonesta [GEOGRAPHIC_DATA]" at bounding box center [268, 154] width 256 height 17
click at [69, 16] on link "Smartbook" at bounding box center [42, 16] width 84 height 32
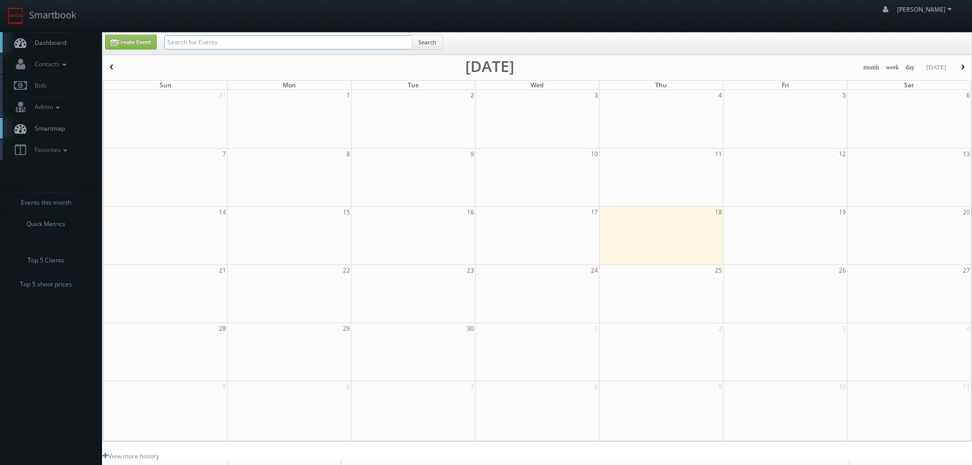
click at [194, 44] on input "text" at bounding box center [288, 42] width 248 height 14
paste input "The Bevy"
type input "The Bevy"
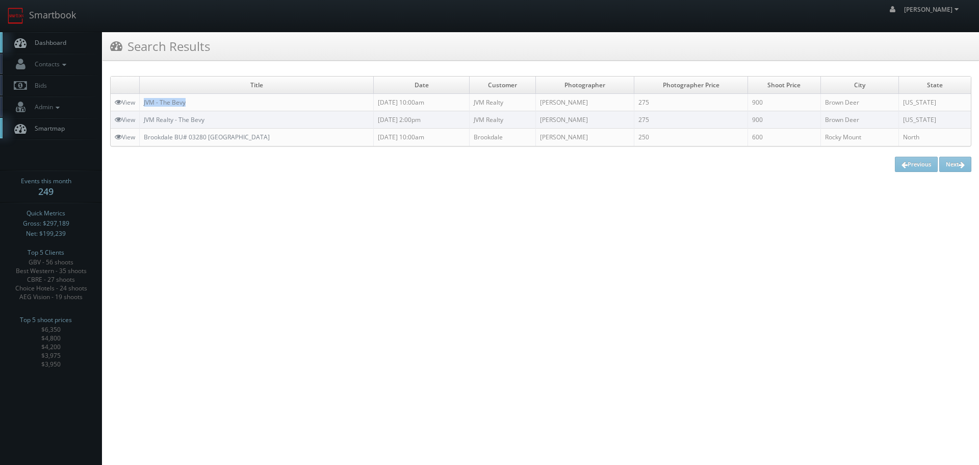
copy link "JVM - The Bevy"
drag, startPoint x: 218, startPoint y: 98, endPoint x: 142, endPoint y: 100, distance: 76.6
click at [142, 100] on td "JVM - The Bevy" at bounding box center [257, 102] width 234 height 17
drag, startPoint x: 72, startPoint y: 13, endPoint x: 93, endPoint y: 15, distance: 21.0
click at [72, 13] on link "Smartbook" at bounding box center [42, 16] width 84 height 32
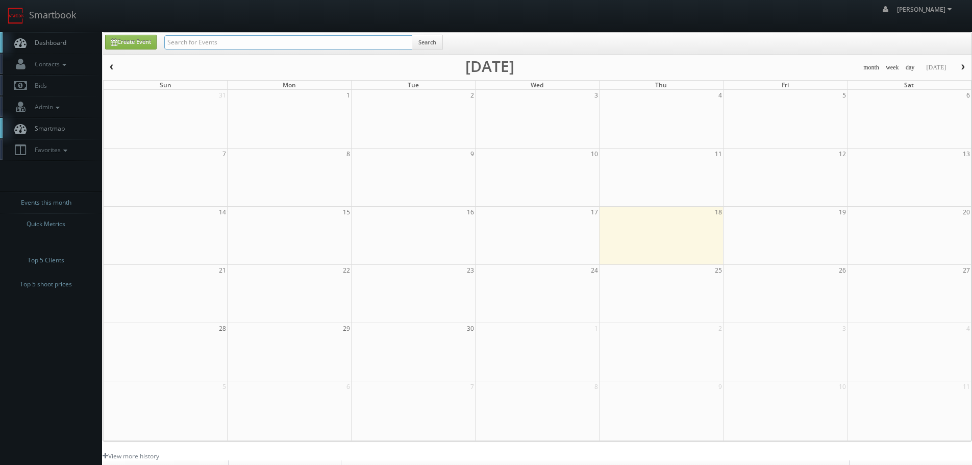
drag, startPoint x: 0, startPoint y: 0, endPoint x: 214, endPoint y: 37, distance: 217.4
click at [214, 37] on input "text" at bounding box center [288, 42] width 248 height 14
type input "lance"
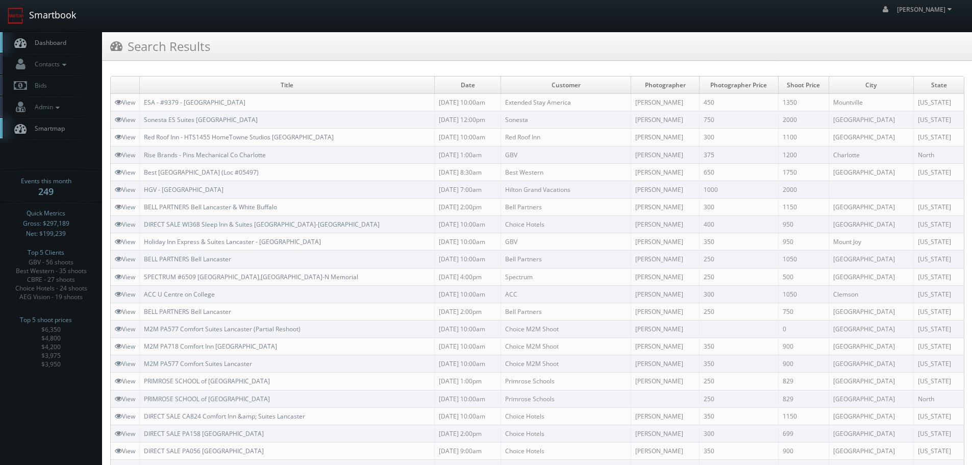
click at [73, 12] on link "Smartbook" at bounding box center [42, 16] width 84 height 32
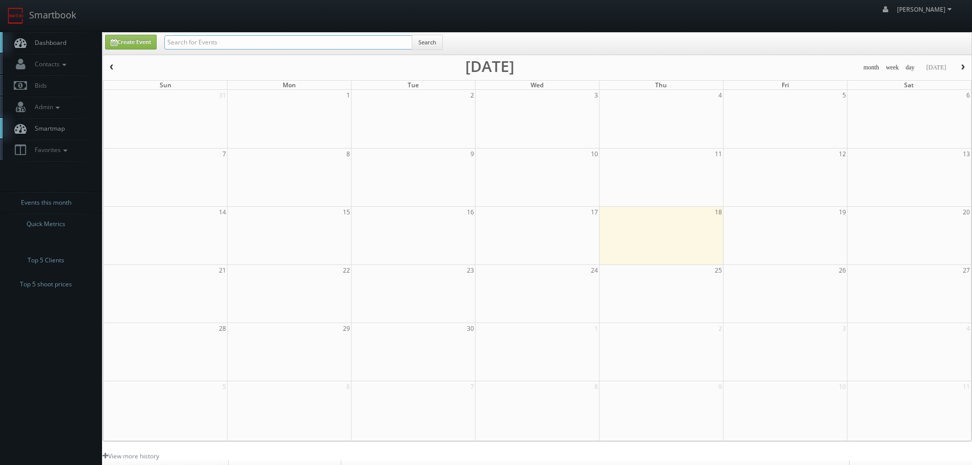
drag, startPoint x: 0, startPoint y: 0, endPoint x: 194, endPoint y: 35, distance: 197.0
click at [194, 35] on input "text" at bounding box center [288, 42] width 248 height 14
type input "tuska"
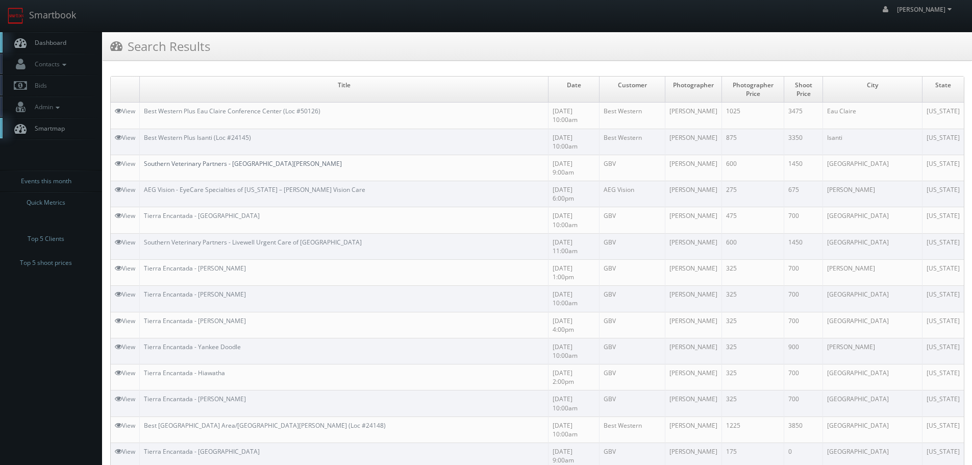
copy link "Southern Veterinary Partners - [GEOGRAPHIC_DATA][PERSON_NAME]"
drag, startPoint x: 209, startPoint y: 149, endPoint x: 146, endPoint y: 135, distance: 64.2
click at [146, 155] on td "Southern Veterinary Partners - [GEOGRAPHIC_DATA][PERSON_NAME]" at bounding box center [344, 168] width 409 height 26
click at [66, 14] on link "Smartbook" at bounding box center [42, 16] width 84 height 32
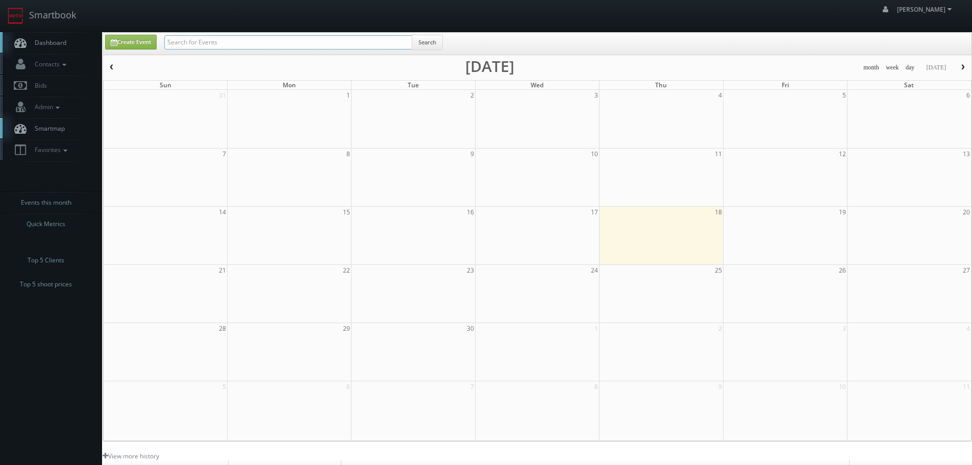
click at [189, 41] on input "text" at bounding box center [288, 42] width 248 height 14
type input "[PERSON_NAME]"
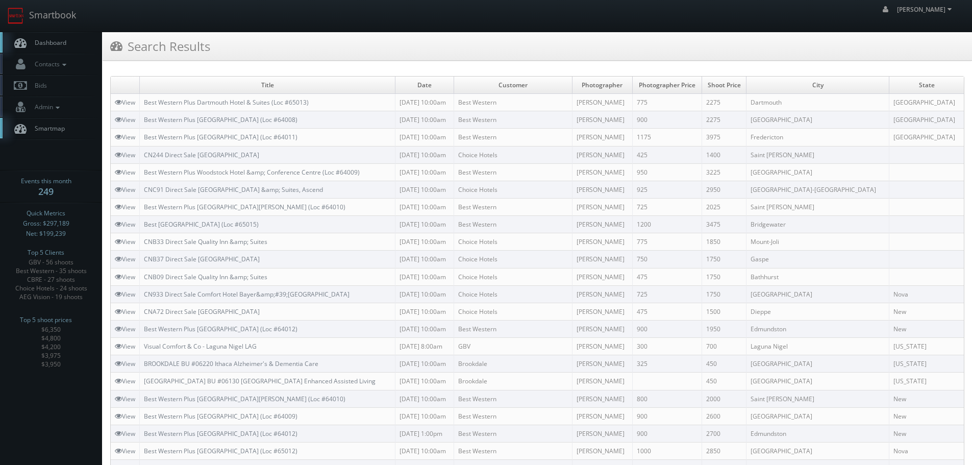
copy link "Best Western Plus [GEOGRAPHIC_DATA] (Loc #64011)"
drag, startPoint x: 392, startPoint y: 133, endPoint x: 144, endPoint y: 138, distance: 247.9
click at [144, 138] on td "Best Western Plus Fredericton Hotel & Suites (Loc #64011)" at bounding box center [268, 137] width 256 height 17
copy link "Best Western Plus [GEOGRAPHIC_DATA] (Loc #64008)"
drag, startPoint x: 379, startPoint y: 115, endPoint x: 147, endPoint y: 115, distance: 232.1
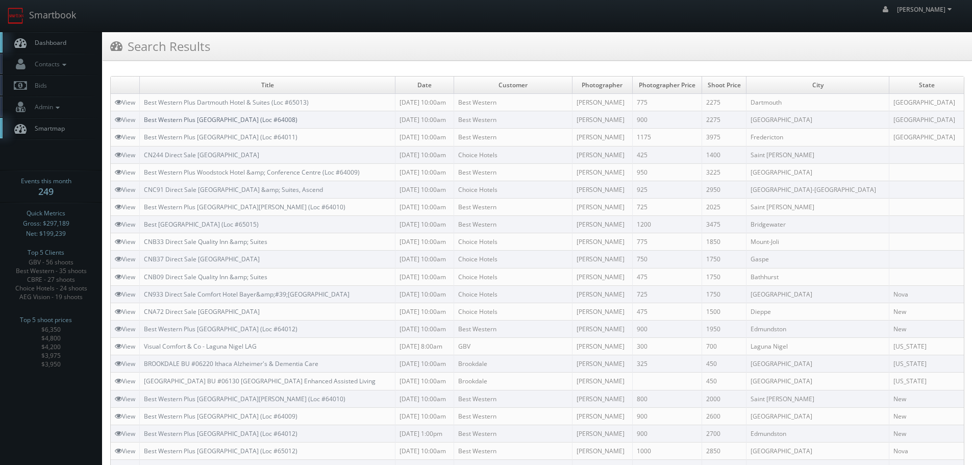
click at [147, 115] on td "Best Western Plus [GEOGRAPHIC_DATA] (Loc #64008)" at bounding box center [268, 119] width 256 height 17
click at [64, 15] on link "Smartbook" at bounding box center [42, 16] width 84 height 32
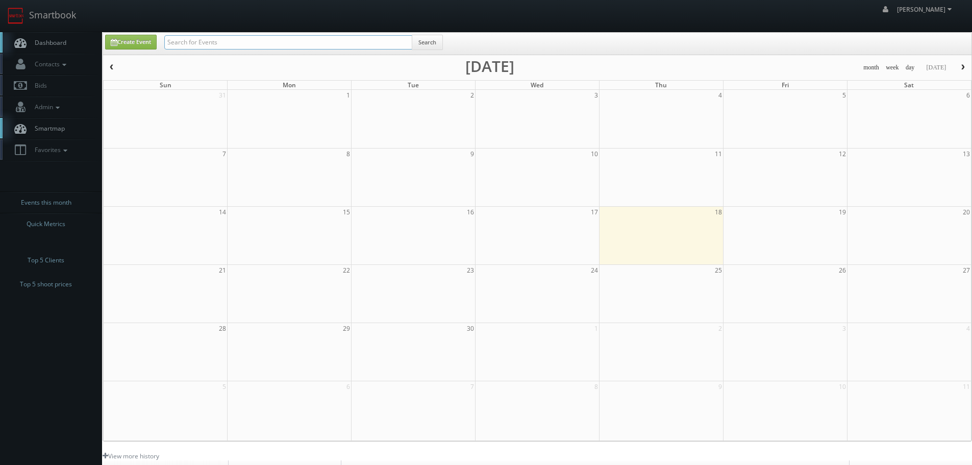
click at [273, 45] on input "text" at bounding box center [288, 42] width 248 height 14
type input "howick"
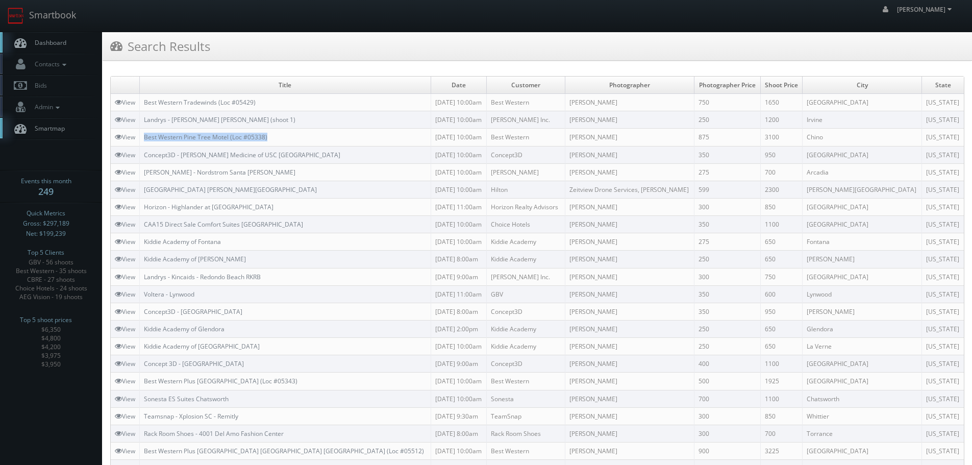
copy link "Best Western Pine Tree Motel (Loc #05338)"
drag, startPoint x: 289, startPoint y: 135, endPoint x: 144, endPoint y: 133, distance: 144.9
click at [144, 133] on td "Best Western Pine Tree Motel (Loc #05338)" at bounding box center [285, 137] width 291 height 17
click at [43, 23] on link "Smartbook" at bounding box center [42, 16] width 84 height 32
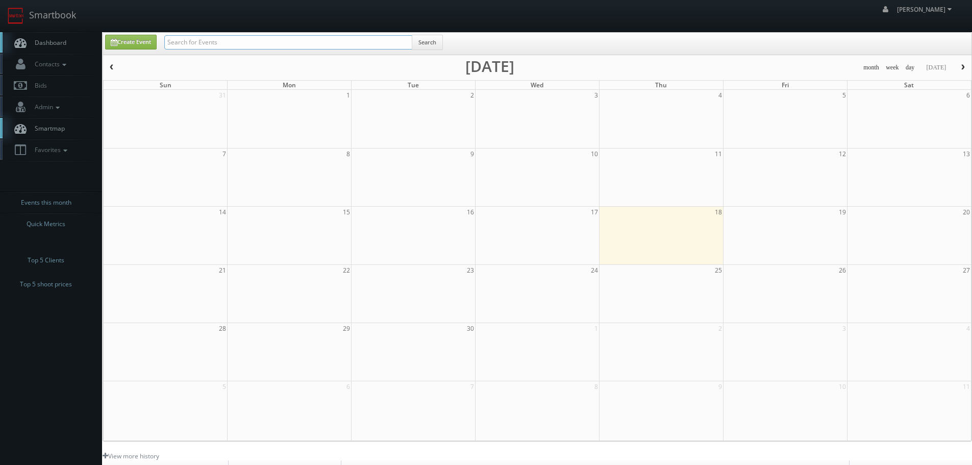
click at [185, 44] on input "text" at bounding box center [288, 42] width 248 height 14
paste input "ins Mechanical [GEOGRAPHIC_DATA] -"
type input "ins Mechanical [GEOGRAPHIC_DATA] -"
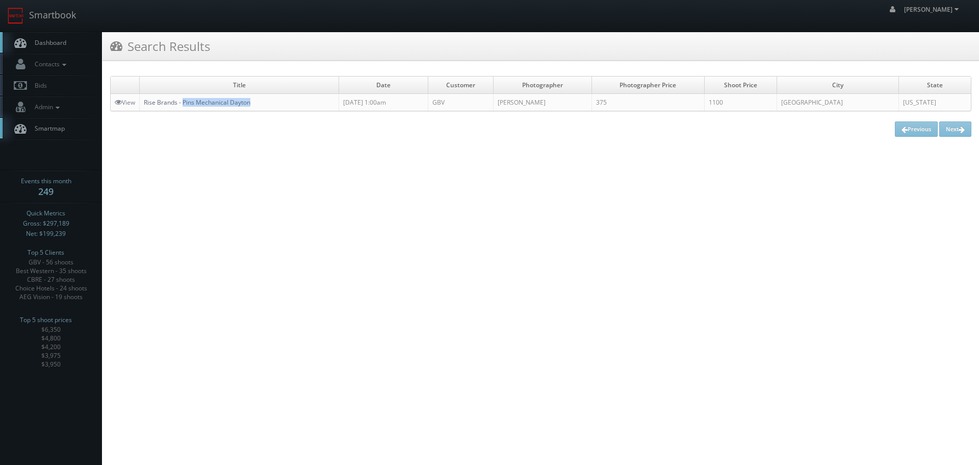
copy link "Pins Mechanical Dayton"
drag, startPoint x: 272, startPoint y: 101, endPoint x: 185, endPoint y: 100, distance: 87.2
click at [185, 100] on td "Rise Brands - Pins Mechanical Dayton" at bounding box center [239, 102] width 199 height 17
click at [60, 17] on link "Smartbook" at bounding box center [42, 16] width 84 height 32
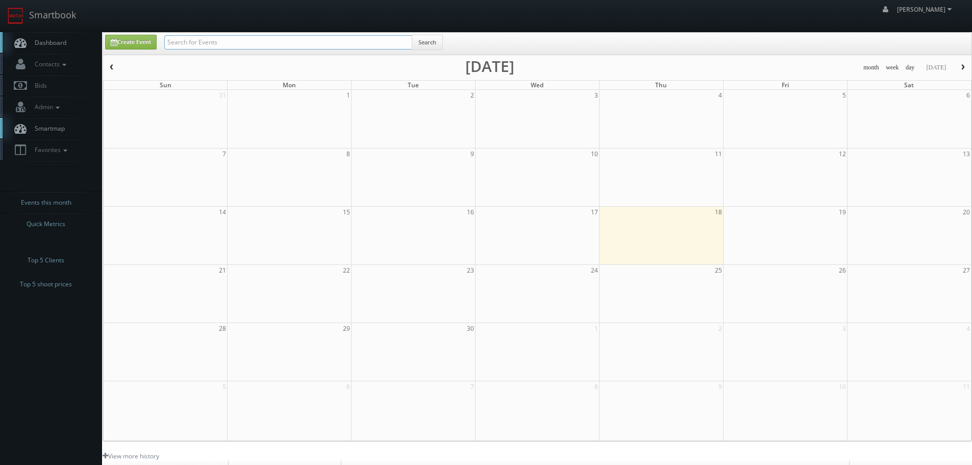
click at [238, 38] on input "text" at bounding box center [288, 42] width 248 height 14
paste input "Pins Mechanical Dayton"
type input "Pins Mechanical Dayton"
click at [419, 39] on button "Search" at bounding box center [427, 42] width 31 height 15
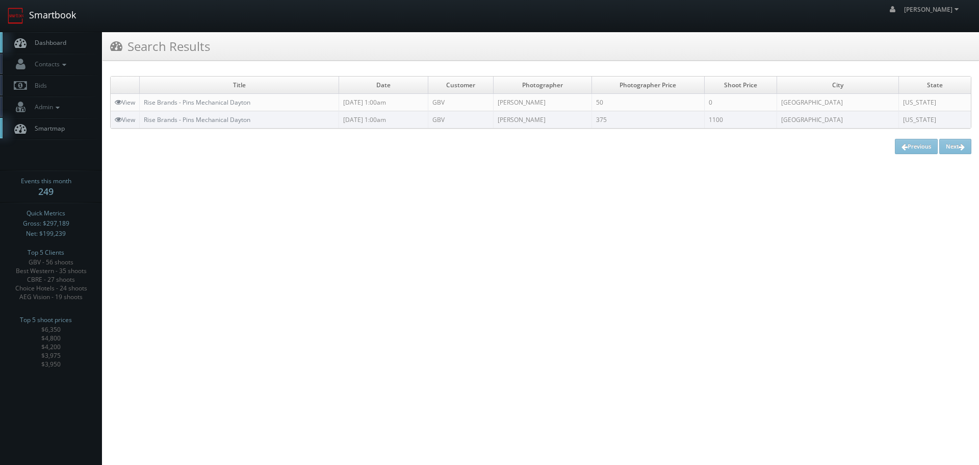
drag, startPoint x: 64, startPoint y: 13, endPoint x: 72, endPoint y: 14, distance: 8.7
click at [64, 13] on link "Smartbook" at bounding box center [42, 16] width 84 height 32
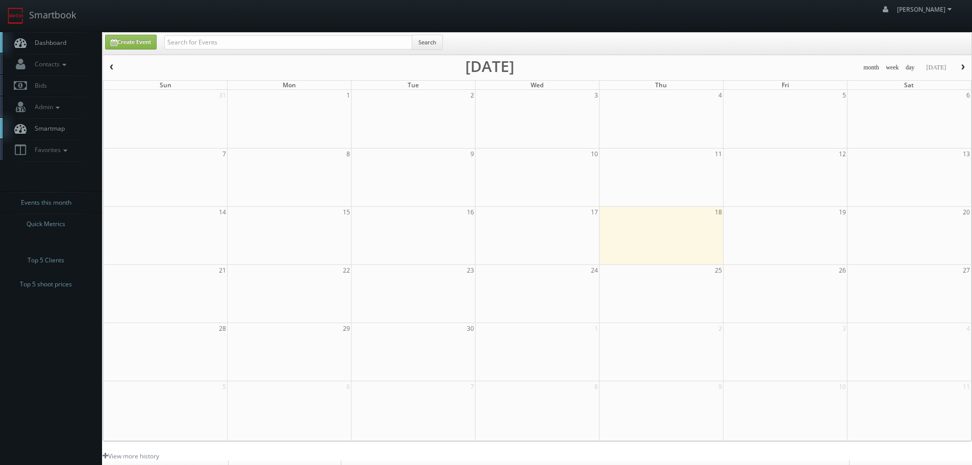
drag, startPoint x: 0, startPoint y: 0, endPoint x: 184, endPoint y: 34, distance: 186.8
click at [184, 34] on div "Create Event Search" at bounding box center [537, 44] width 868 height 22
click at [194, 39] on input "text" at bounding box center [288, 42] width 248 height 14
paste input "Kisling,"
type input "Kisling"
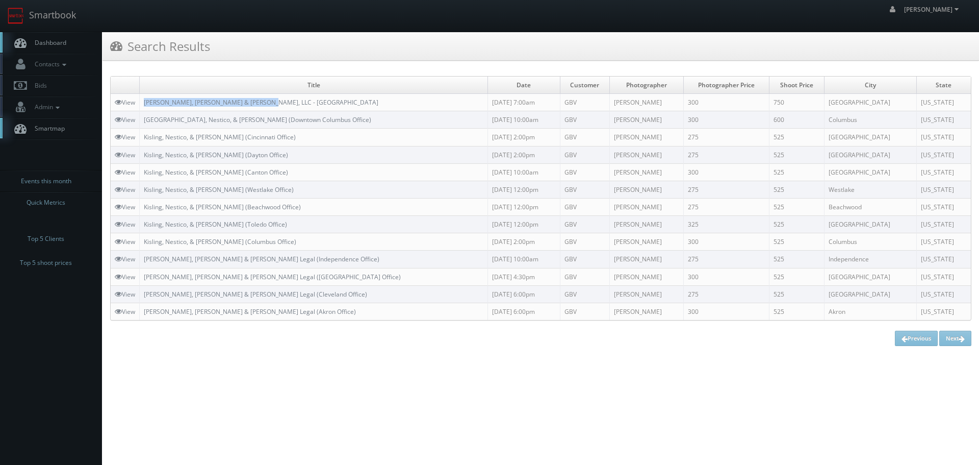
copy link "Kisling, Nestico & Redick, LLC - Dayton"
drag, startPoint x: 271, startPoint y: 103, endPoint x: 145, endPoint y: 109, distance: 125.7
click at [145, 109] on td "[PERSON_NAME], [PERSON_NAME] & [PERSON_NAME], LLC - [GEOGRAPHIC_DATA]" at bounding box center [314, 102] width 348 height 17
click at [40, 8] on link "Smartbook" at bounding box center [42, 16] width 84 height 32
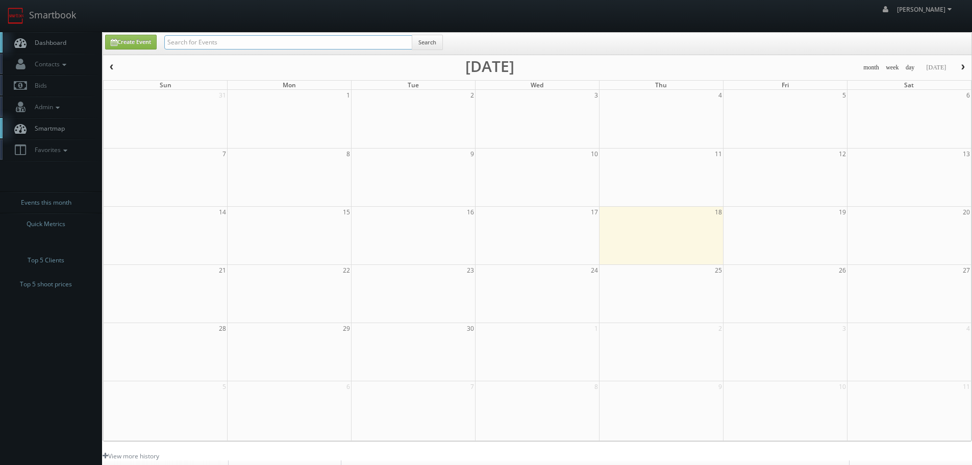
click at [238, 36] on input "text" at bounding box center [288, 42] width 248 height 14
type input "red deer"
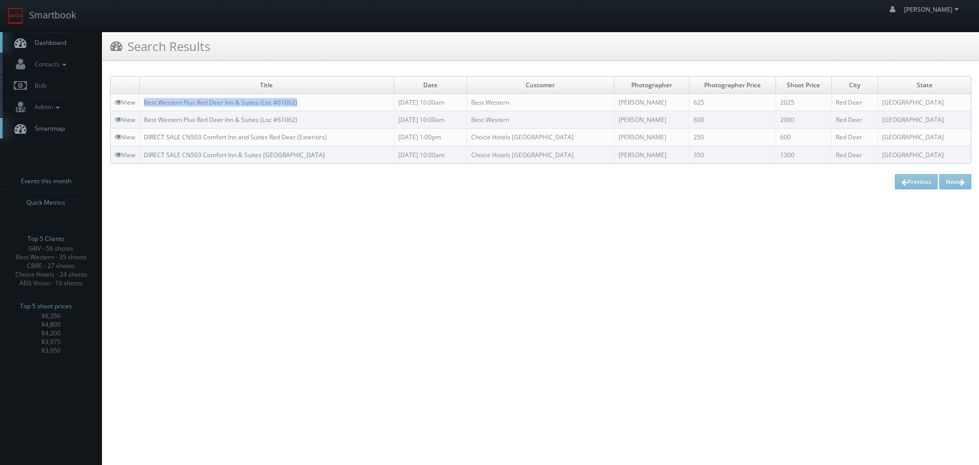
copy link "Best Western Plus Red Deer Inn & Suites (Loc #61062)"
drag, startPoint x: 336, startPoint y: 96, endPoint x: 144, endPoint y: 104, distance: 191.9
click at [144, 104] on td "Best Western Plus Red Deer Inn & Suites (Loc #61062)" at bounding box center [267, 102] width 255 height 17
click at [53, 15] on link "Smartbook" at bounding box center [42, 16] width 84 height 32
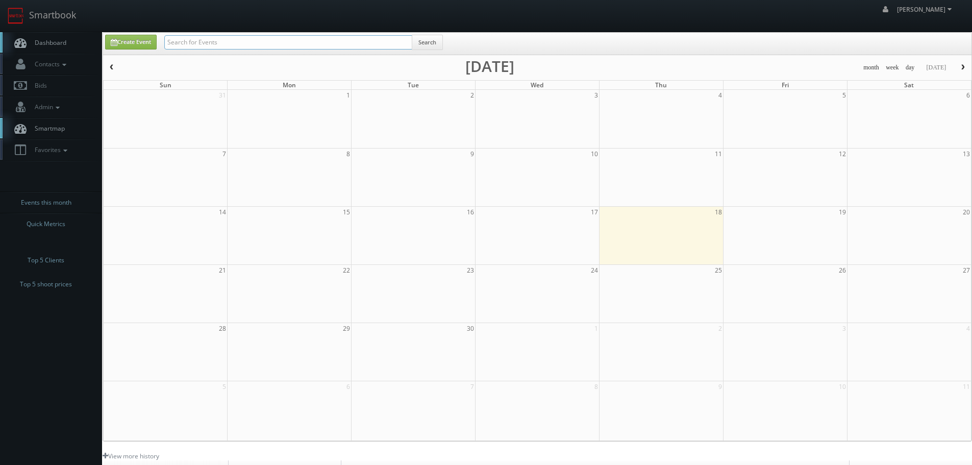
click at [228, 38] on input "text" at bounding box center [288, 42] width 248 height 14
paste input "Cascade Family"
type input "Cascade Family"
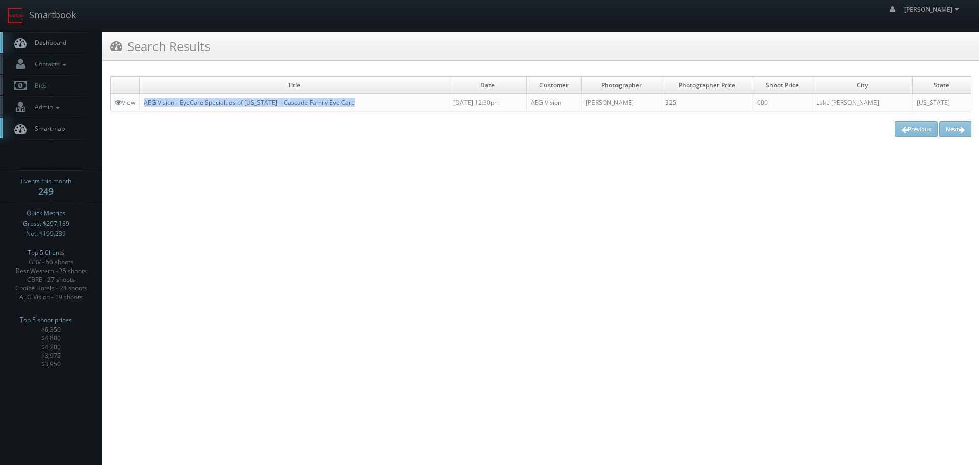
copy link "AEG Vision - EyeCare Specialties of [US_STATE] – Cascade Family Eye Care"
drag, startPoint x: 377, startPoint y: 99, endPoint x: 146, endPoint y: 99, distance: 231.6
click at [146, 99] on td "AEG Vision - EyeCare Specialties of [US_STATE] – Cascade Family Eye Care" at bounding box center [295, 102] width 310 height 17
click at [59, 16] on link "Smartbook" at bounding box center [42, 16] width 84 height 32
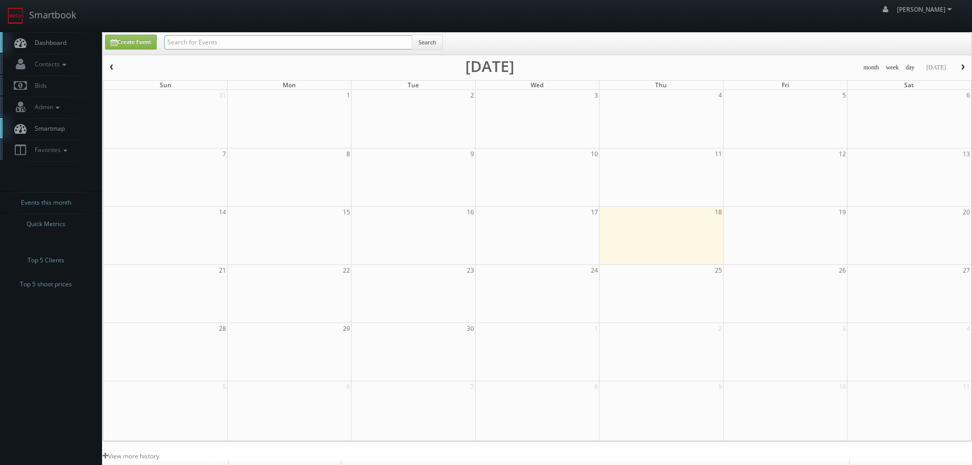
click at [213, 45] on input "text" at bounding box center [288, 42] width 248 height 14
type input "simon"
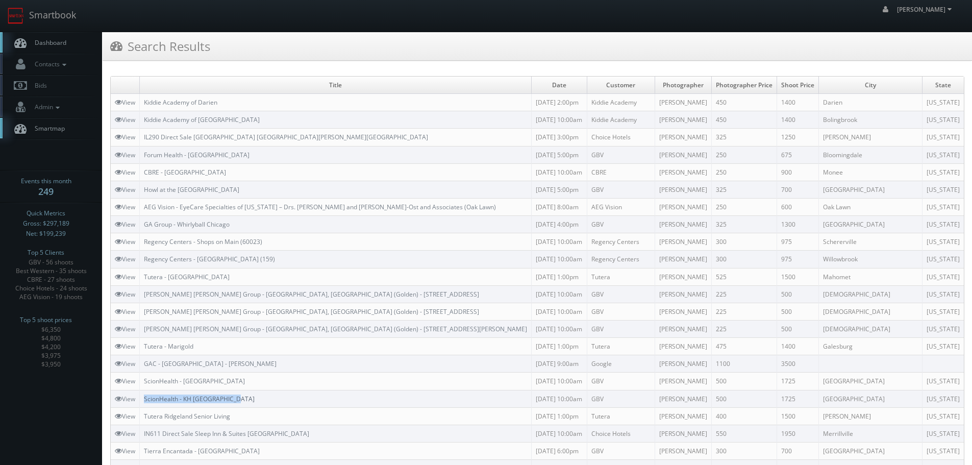
copy link "ScionHealth - KH [GEOGRAPHIC_DATA]"
drag, startPoint x: 172, startPoint y: 400, endPoint x: 146, endPoint y: 400, distance: 26.0
click at [146, 400] on td "ScionHealth - KH Chicago North" at bounding box center [336, 398] width 392 height 17
copy link "ScionHealth - KH Northlake"
drag, startPoint x: 231, startPoint y: 377, endPoint x: 144, endPoint y: 378, distance: 86.7
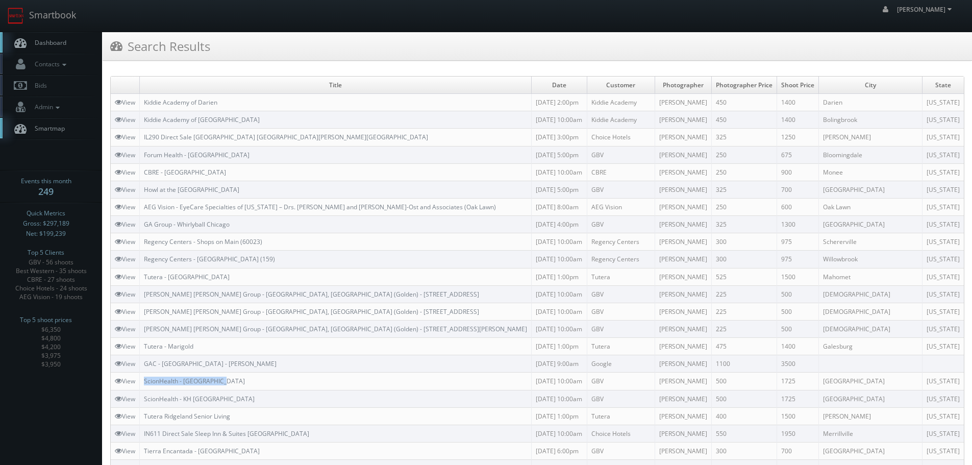
click at [144, 378] on td "ScionHealth - KH Northlake" at bounding box center [336, 380] width 392 height 17
click at [70, 8] on link "Smartbook" at bounding box center [42, 16] width 84 height 32
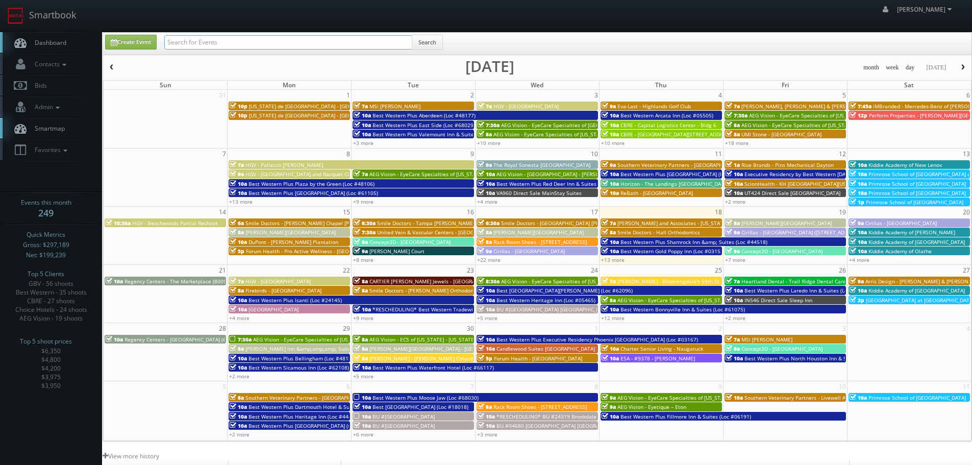
click at [226, 38] on input "text" at bounding box center [288, 42] width 248 height 14
paste input "44764"
type input "44764"
click at [424, 44] on button "Search" at bounding box center [427, 42] width 31 height 15
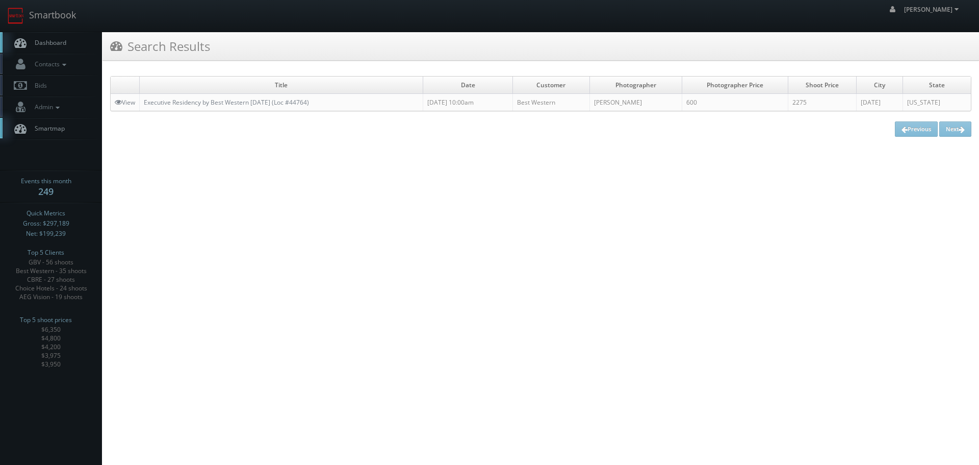
copy link "Executive Residency by Best Western [DATE] (Loc #44764)"
drag, startPoint x: 359, startPoint y: 96, endPoint x: 143, endPoint y: 104, distance: 215.4
click at [143, 104] on td "Executive Residency by Best Western [DATE] (Loc #44764)" at bounding box center [282, 102] width 284 height 17
click at [59, 14] on link "Smartbook" at bounding box center [42, 16] width 84 height 32
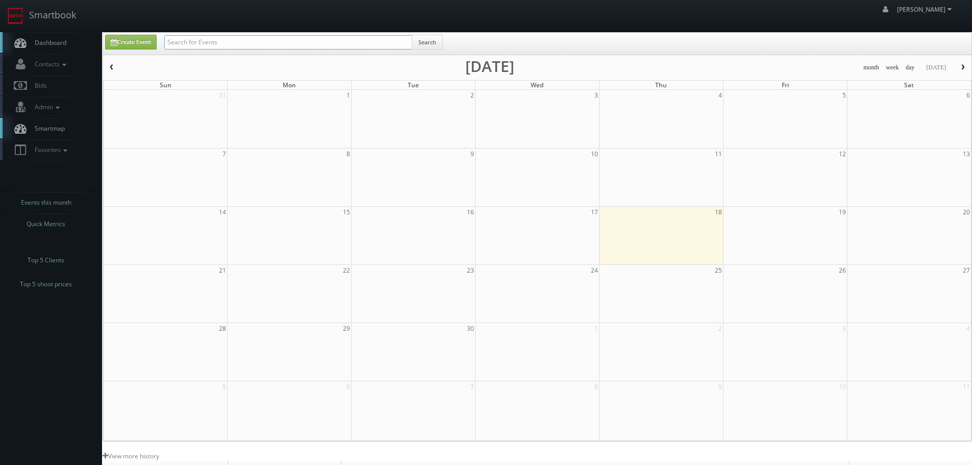
click at [188, 42] on input "text" at bounding box center [288, 42] width 248 height 14
paste input "NY989"
type input "NY989"
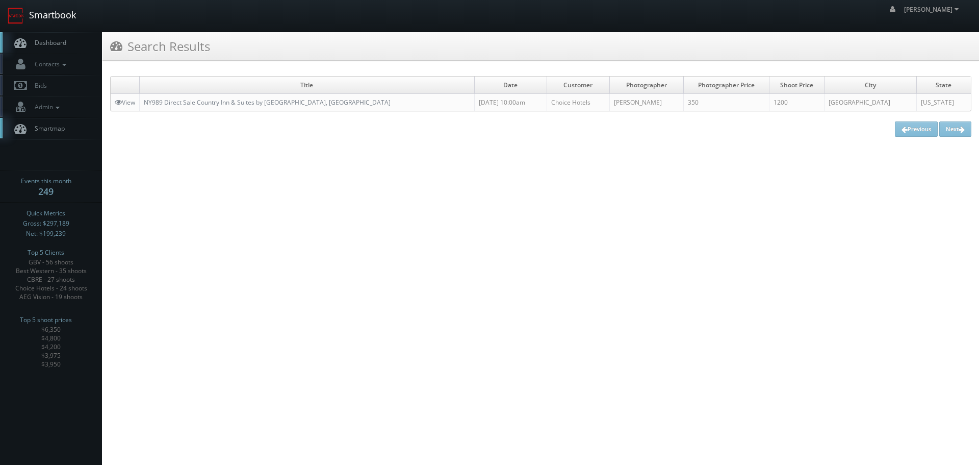
drag, startPoint x: 69, startPoint y: 21, endPoint x: 90, endPoint y: 21, distance: 21.4
click at [69, 21] on link "Smartbook" at bounding box center [42, 16] width 84 height 32
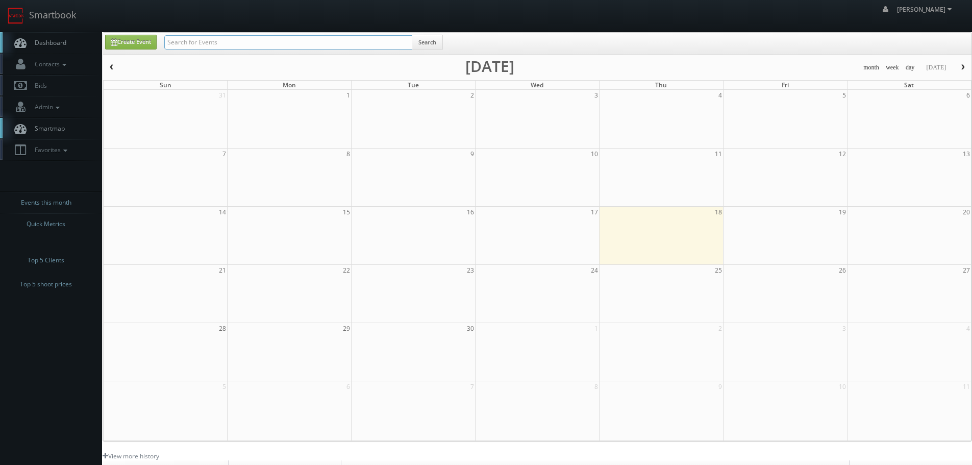
click at [242, 42] on input "text" at bounding box center [288, 42] width 248 height 14
type input "ut424"
